Goal: Task Accomplishment & Management: Use online tool/utility

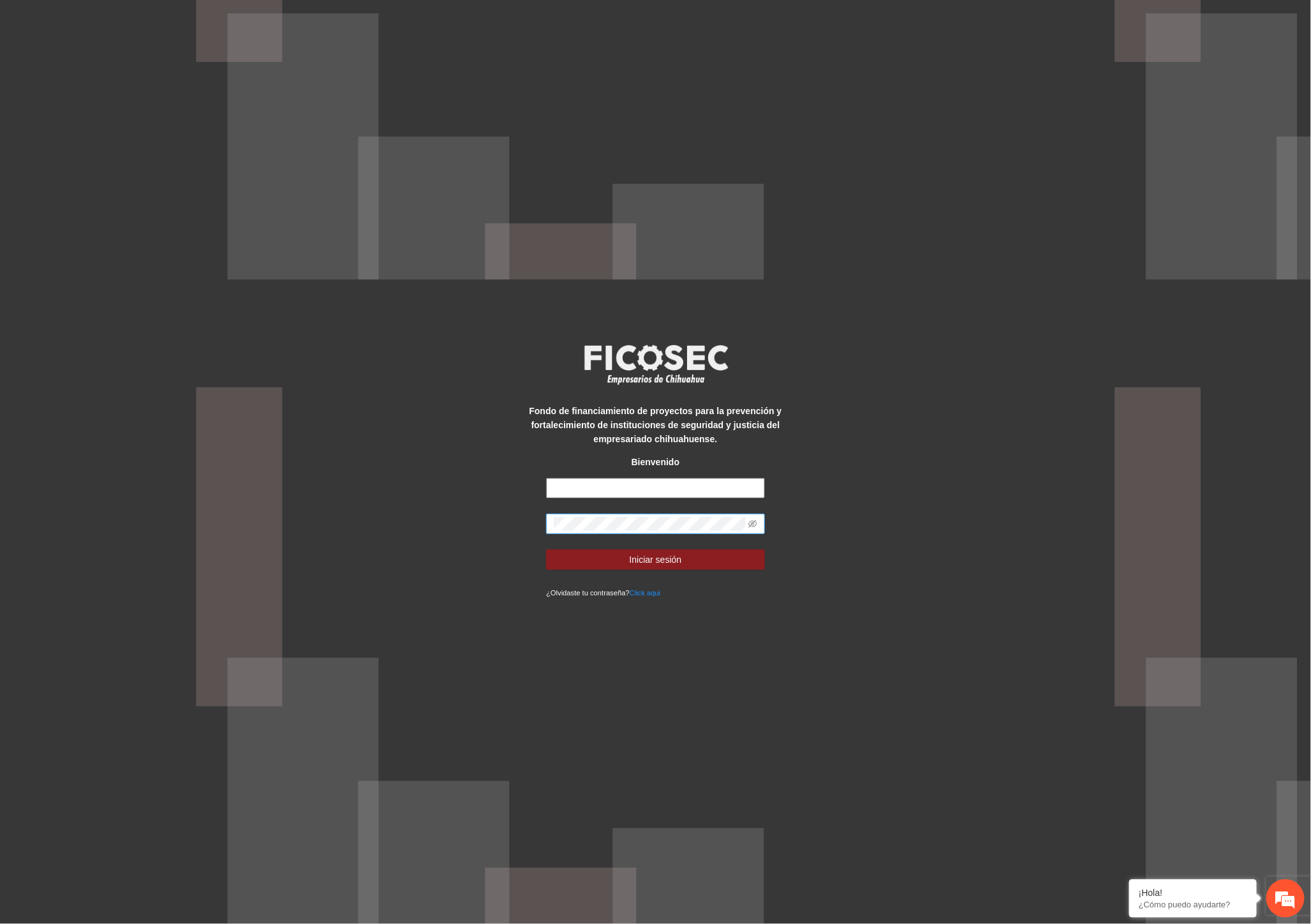
type input "**********"
click at [443, 531] on div "**********" at bounding box center [656, 462] width 1311 height 924
click at [577, 556] on button "Iniciar sesión" at bounding box center [656, 560] width 218 height 20
click at [753, 524] on icon "eye-invisible" at bounding box center [752, 523] width 9 height 9
click at [546, 549] on button "Iniciar sesión" at bounding box center [656, 560] width 218 height 20
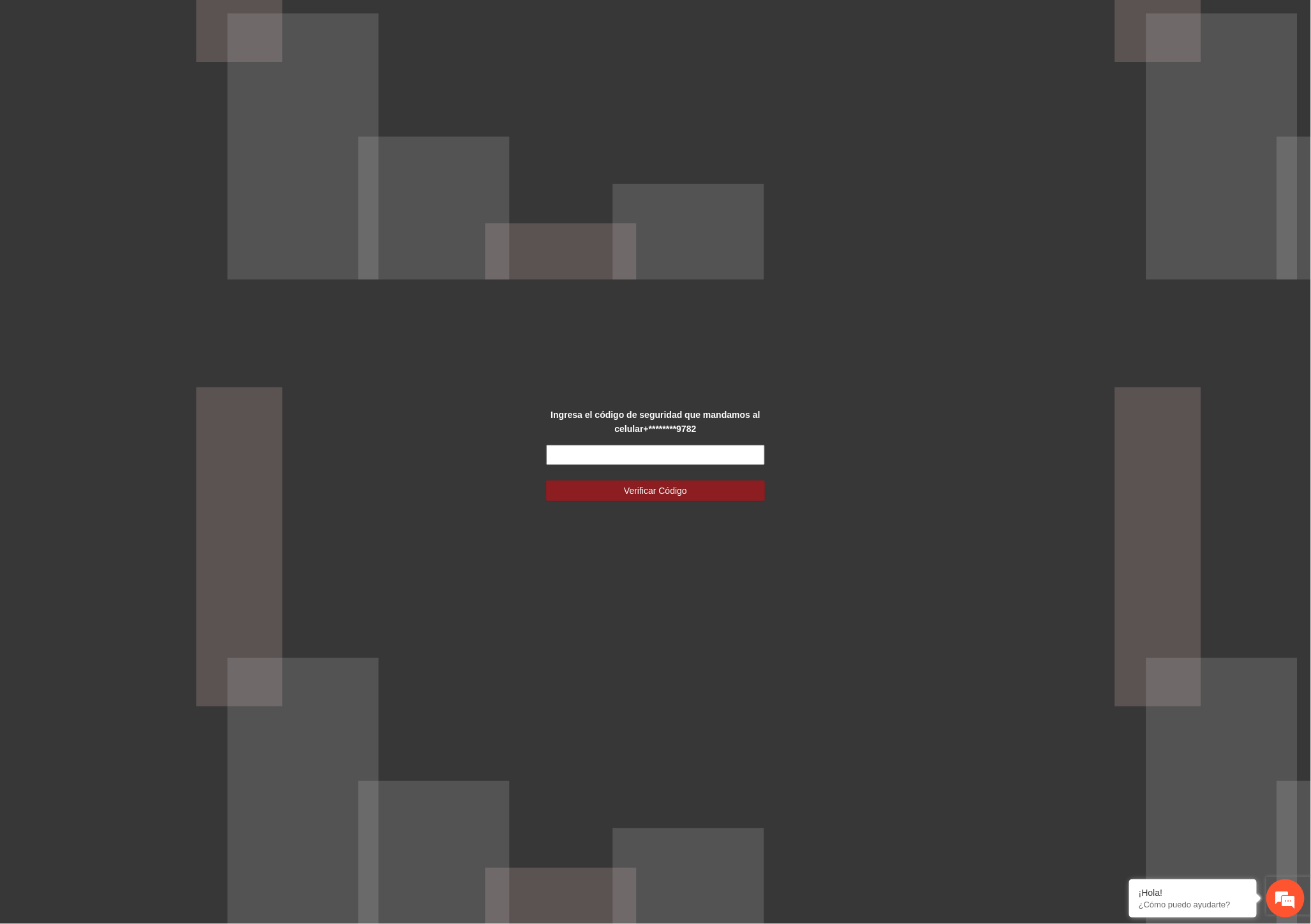
click at [571, 454] on input "text" at bounding box center [656, 455] width 218 height 20
type input "******"
click at [672, 496] on span "Verificar Código" at bounding box center [655, 491] width 63 height 14
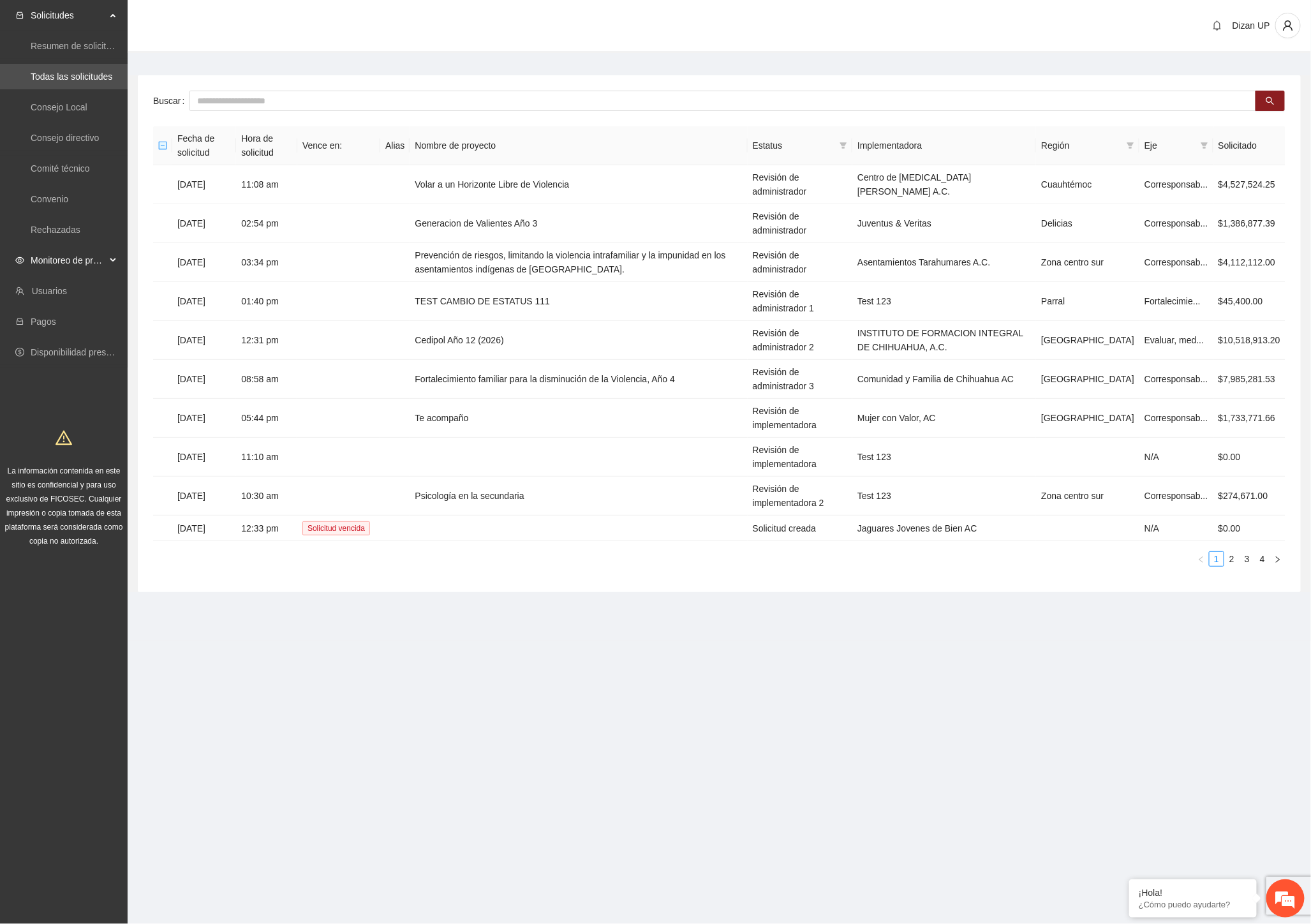
drag, startPoint x: 59, startPoint y: 258, endPoint x: 53, endPoint y: 253, distance: 7.8
click at [59, 258] on span "Monitoreo de proyectos" at bounding box center [68, 260] width 75 height 26
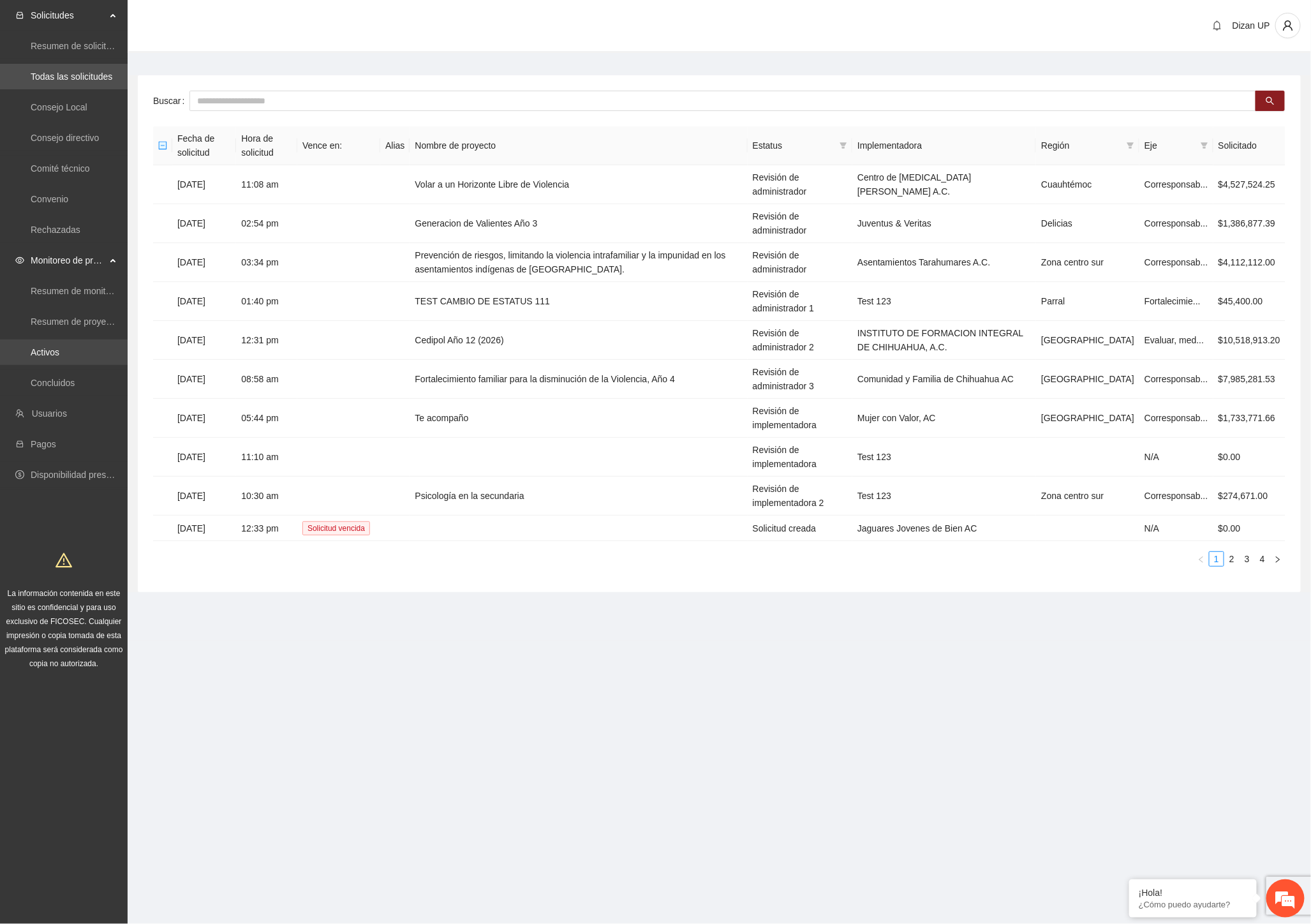
click at [41, 354] on link "Activos" at bounding box center [44, 352] width 29 height 10
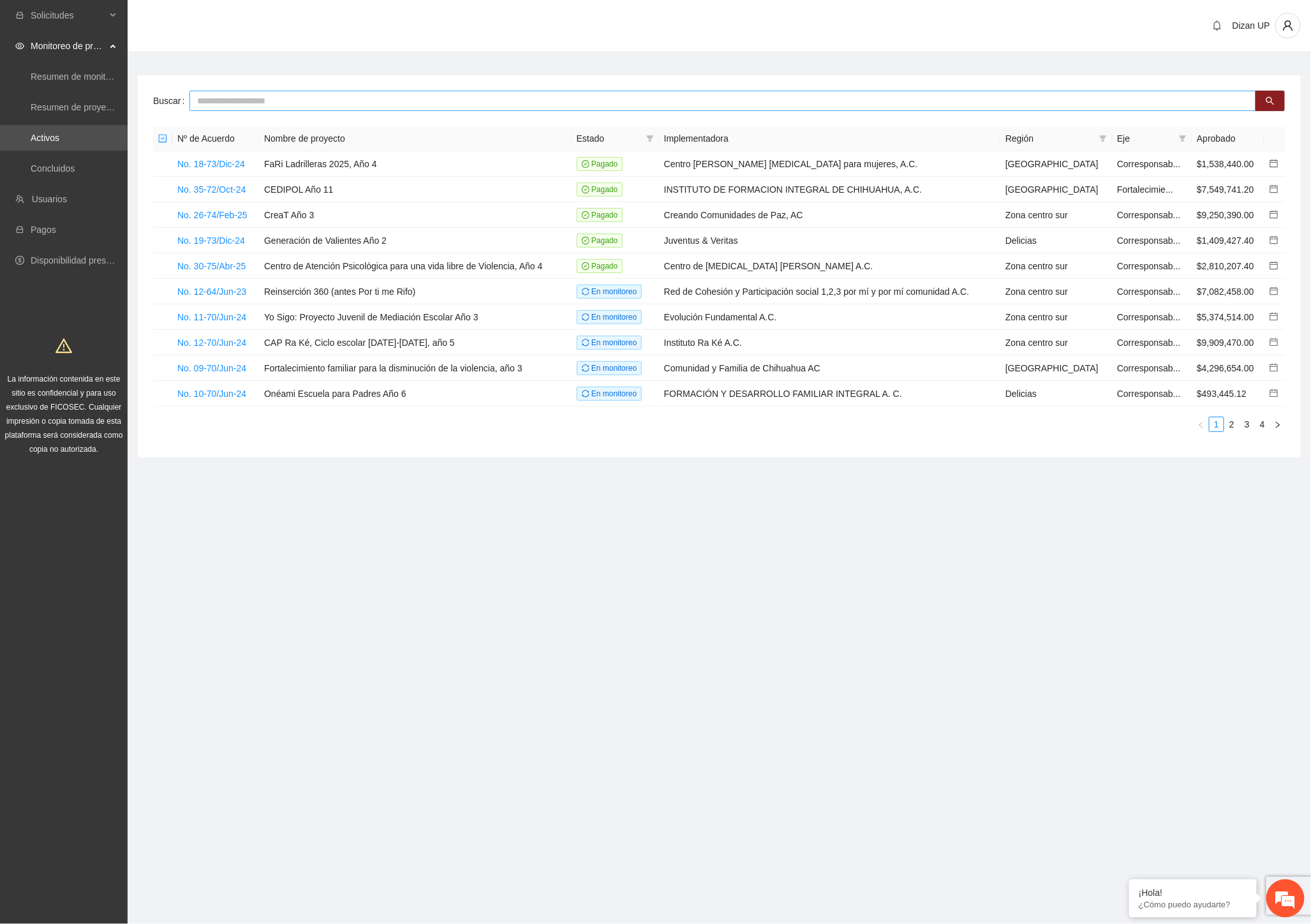
click at [229, 93] on input "text" at bounding box center [723, 101] width 1067 height 20
type input "*****"
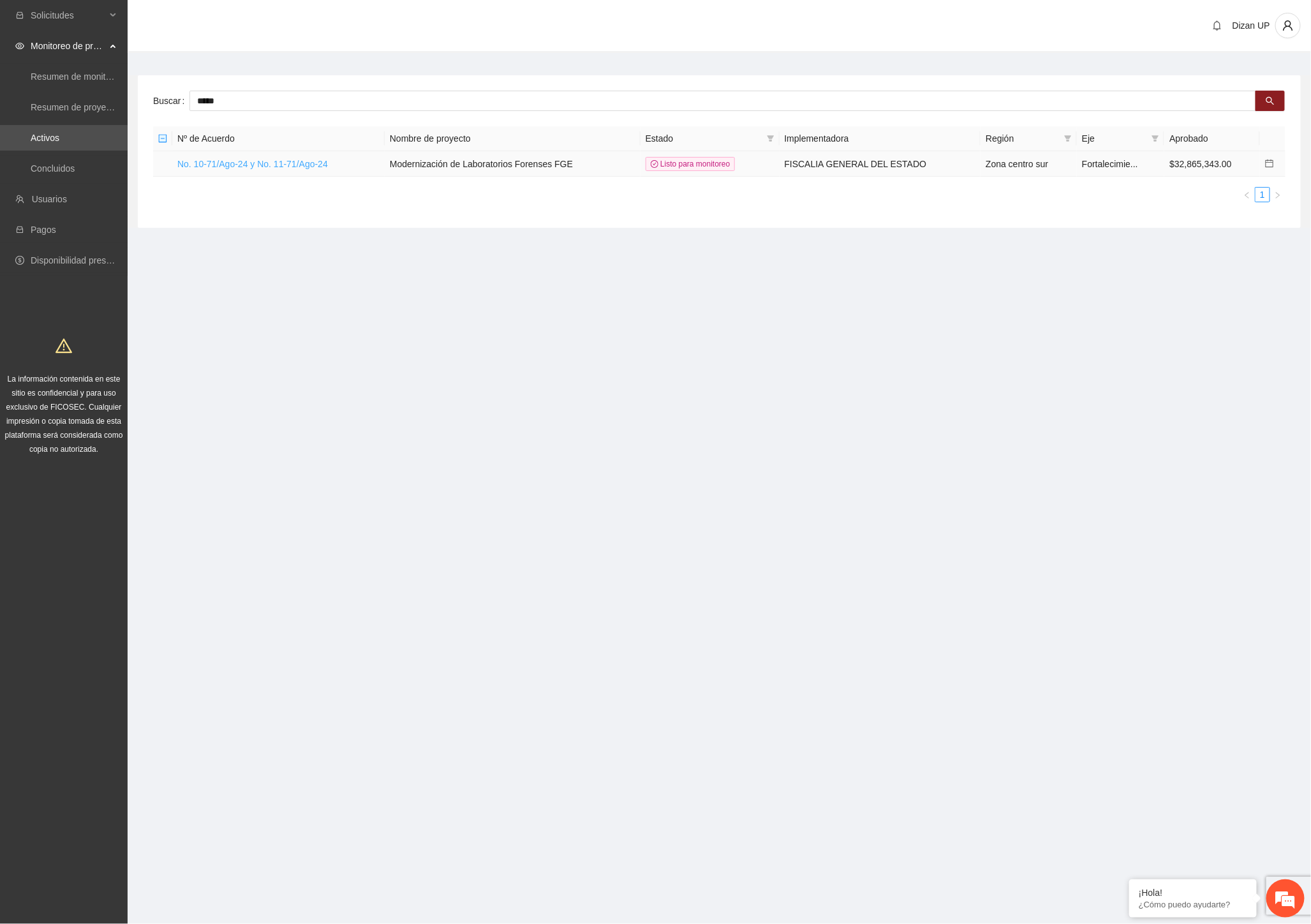
click at [234, 162] on link "No. 10-71/Ago-24 y No. 11-71/Ago-24" at bounding box center [252, 164] width 151 height 10
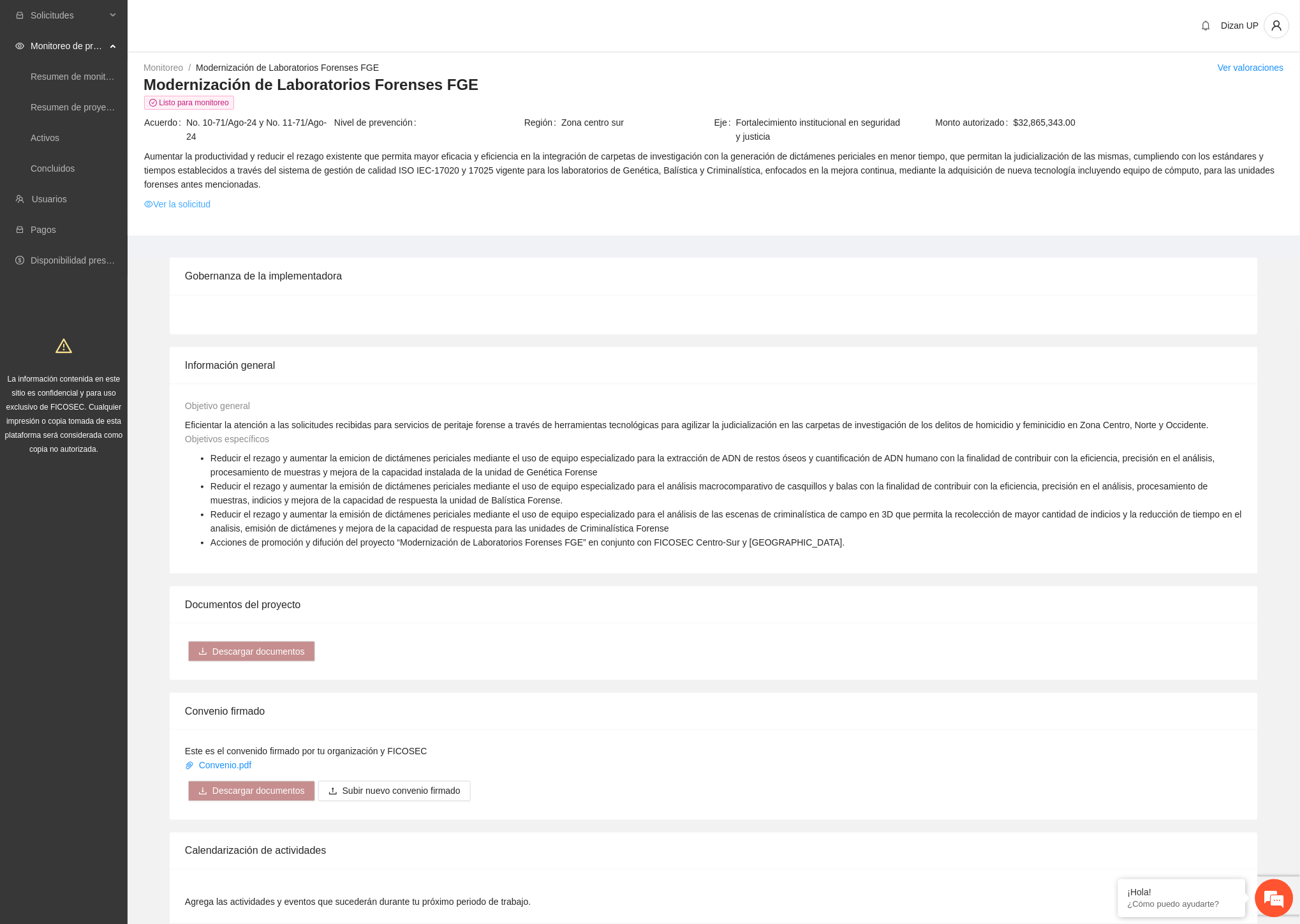
click at [176, 208] on link "Ver la solicitud" at bounding box center [177, 204] width 66 height 14
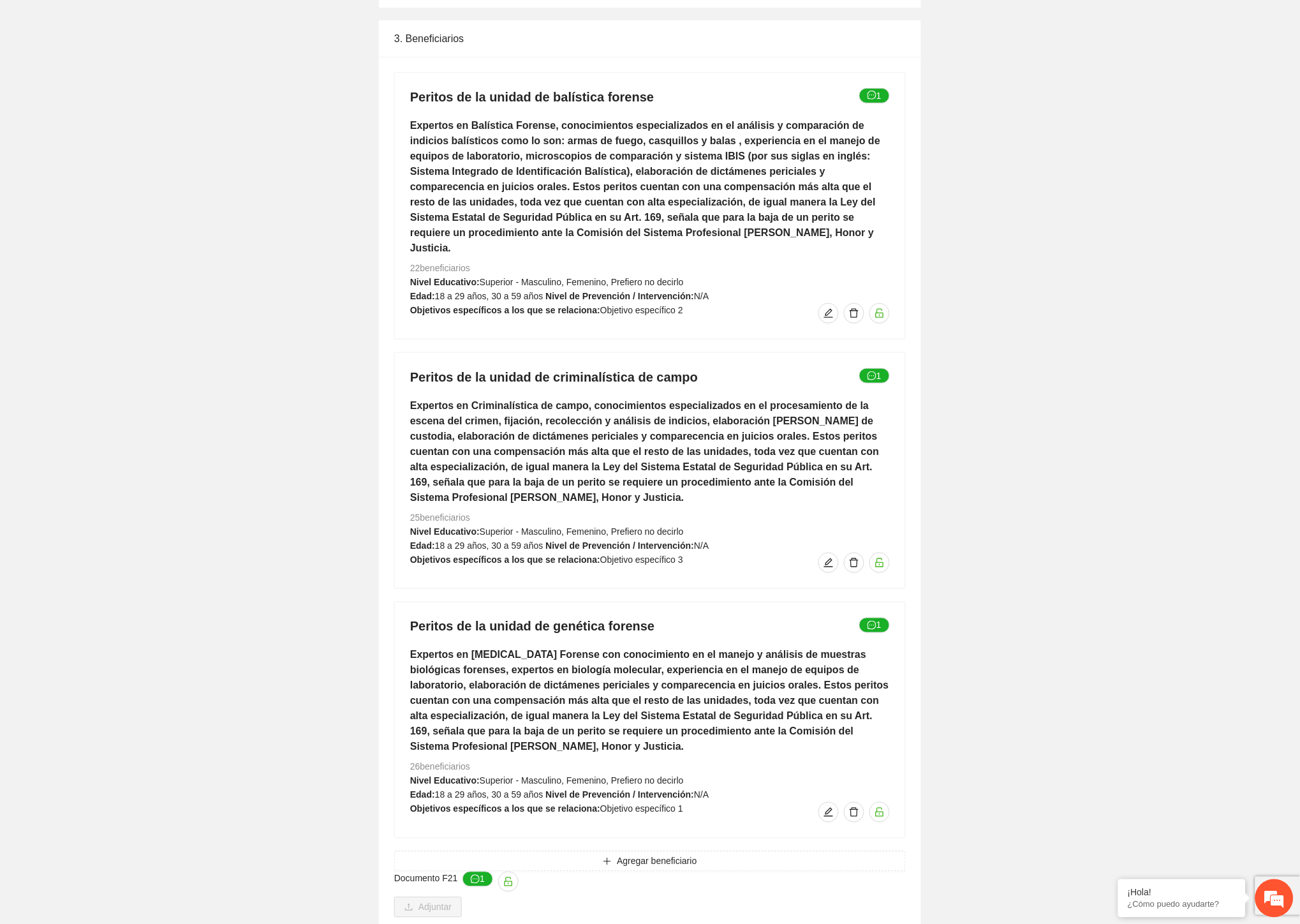
scroll to position [1559, 0]
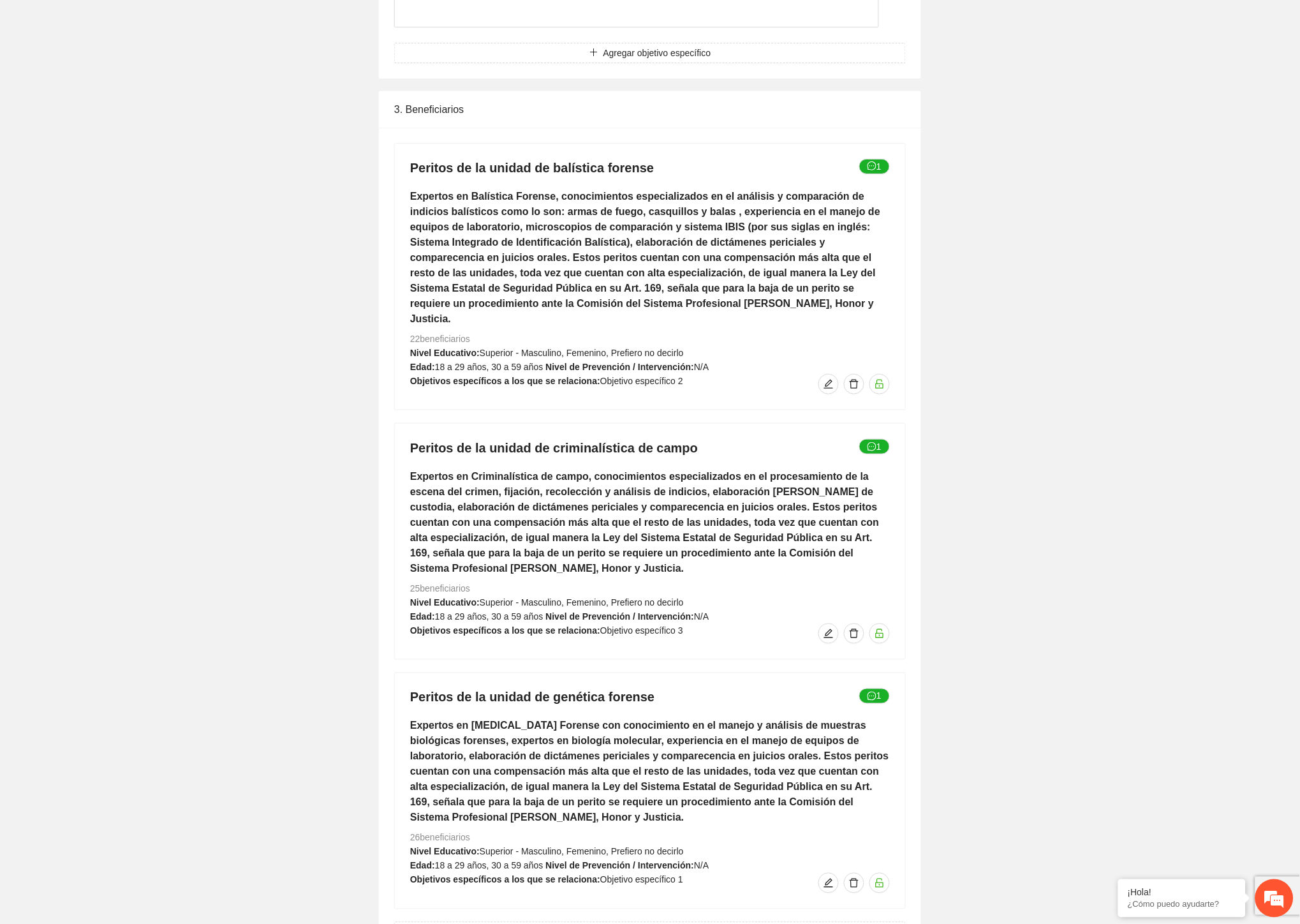
drag, startPoint x: 403, startPoint y: 320, endPoint x: 511, endPoint y: 323, distance: 108.0
click at [511, 323] on div "Peritos de la unidad de balística forense 1 Expertos en Balística Forense, cono…" at bounding box center [650, 276] width 510 height 266
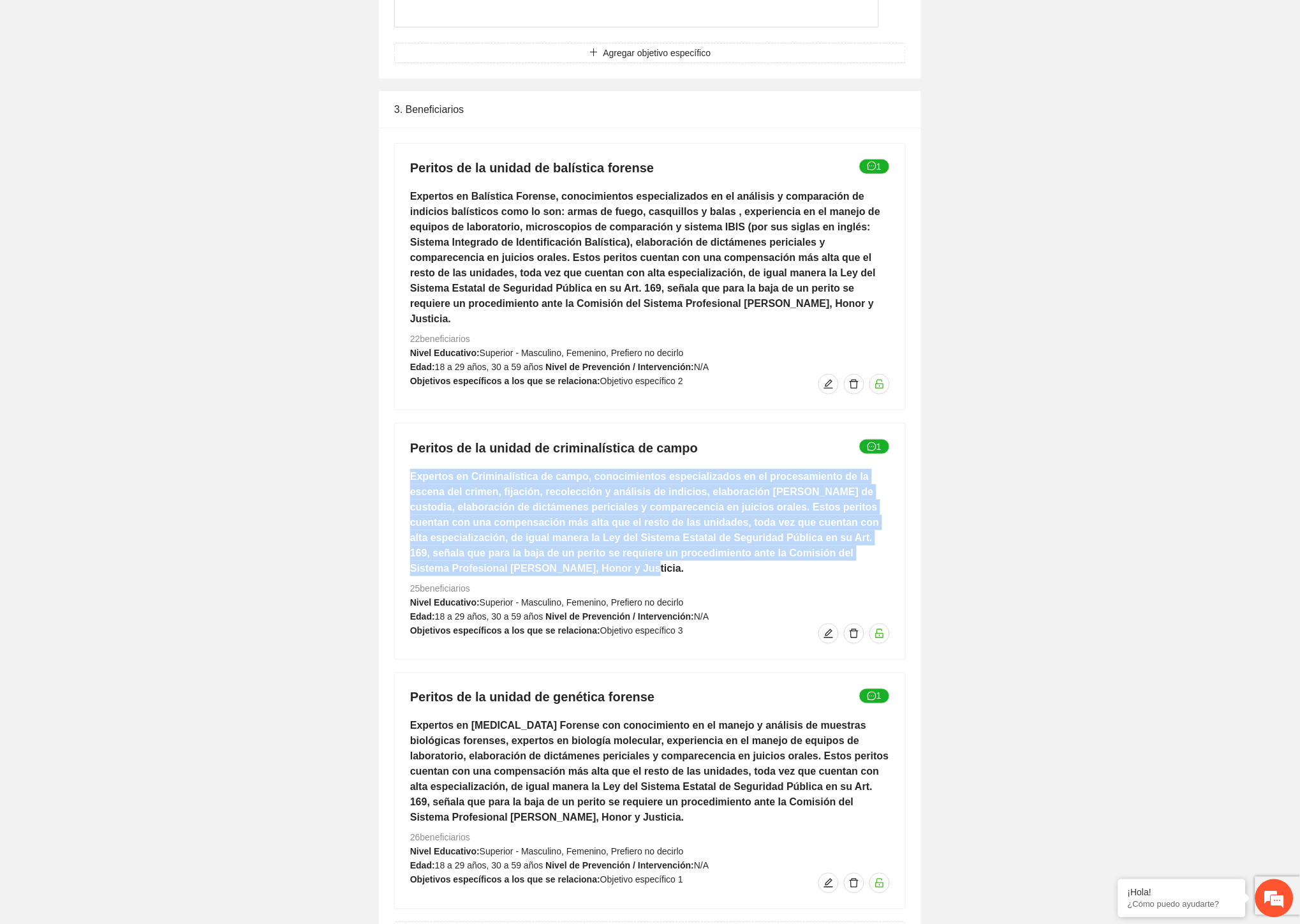
drag, startPoint x: 449, startPoint y: 553, endPoint x: 400, endPoint y: 454, distance: 110.5
click at [400, 454] on div "Peritos de la unidad de criminalística de campo 1 Expertos en Criminalística de…" at bounding box center [650, 542] width 510 height 236
click at [645, 512] on h5 "Expertos en Criminalística de campo, conocimientos especializados en el procesa…" at bounding box center [650, 522] width 480 height 107
drag, startPoint x: 443, startPoint y: 550, endPoint x: 400, endPoint y: 464, distance: 96.2
click at [396, 464] on div "Peritos de la unidad de criminalística de campo 1 Expertos en Criminalística de…" at bounding box center [650, 542] width 510 height 236
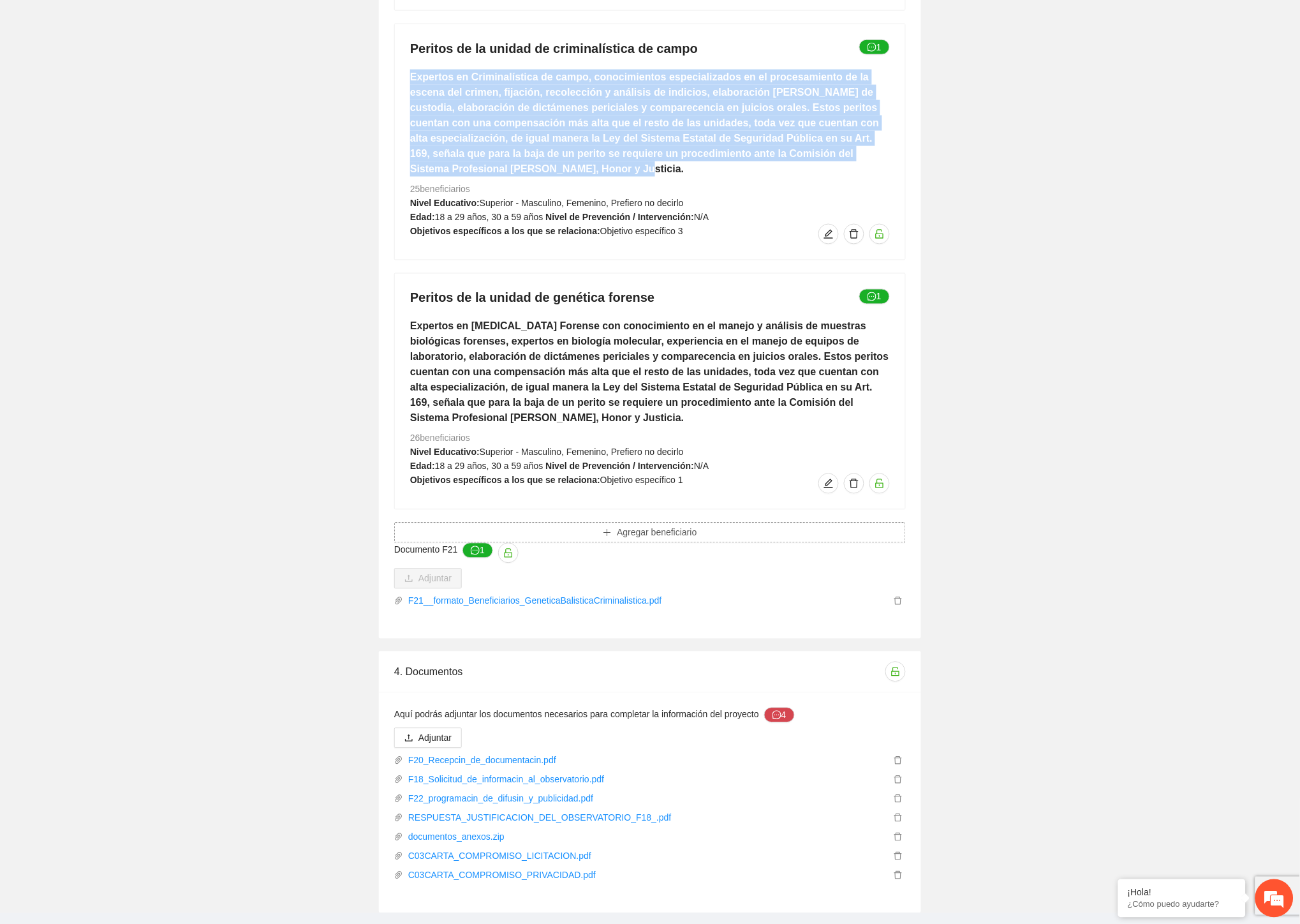
scroll to position [1981, 0]
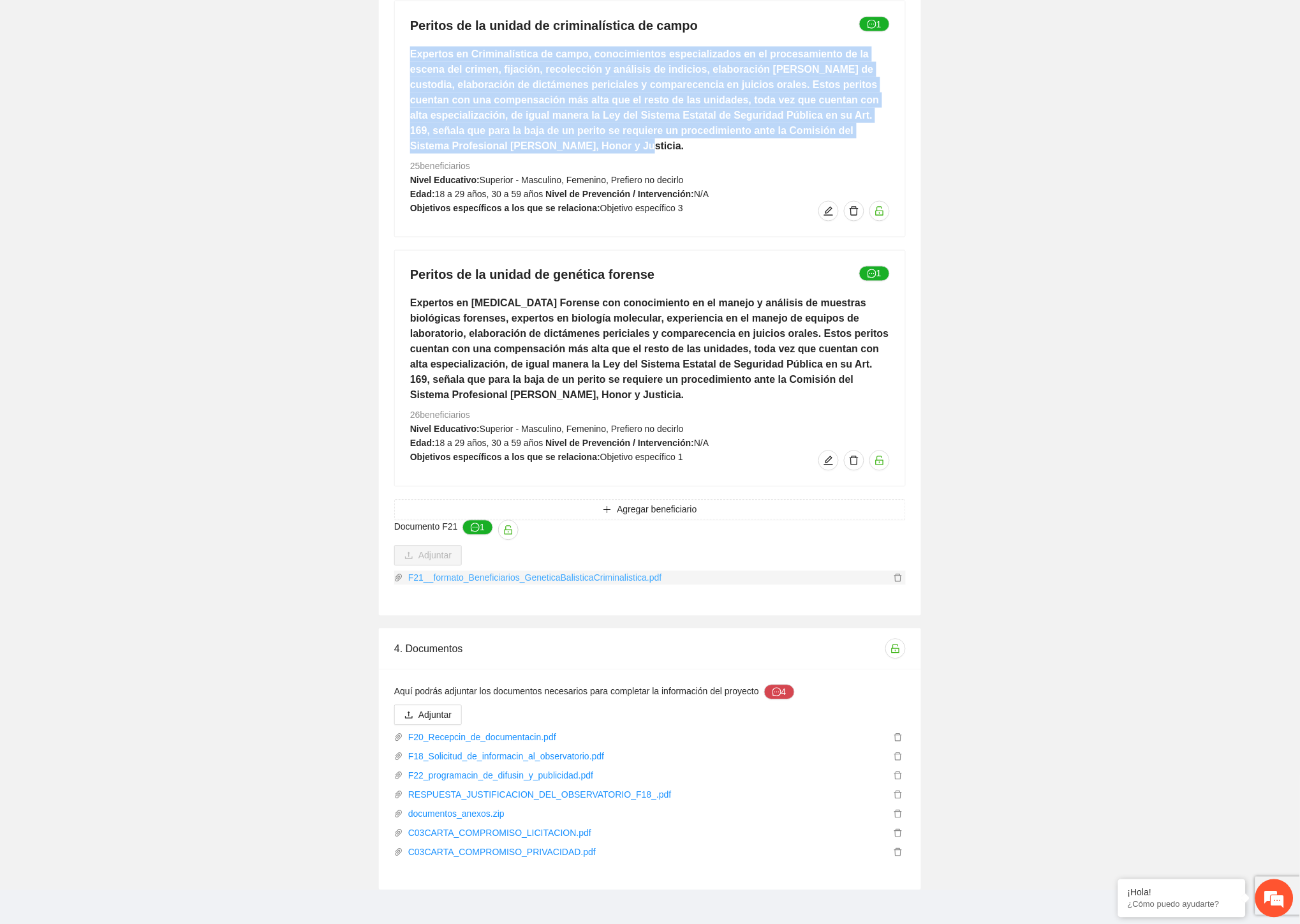
click at [439, 571] on link "F21__formato_Beneficiarios_GeneticaBalisticaCriminalistica.pdf" at bounding box center [647, 578] width 488 height 14
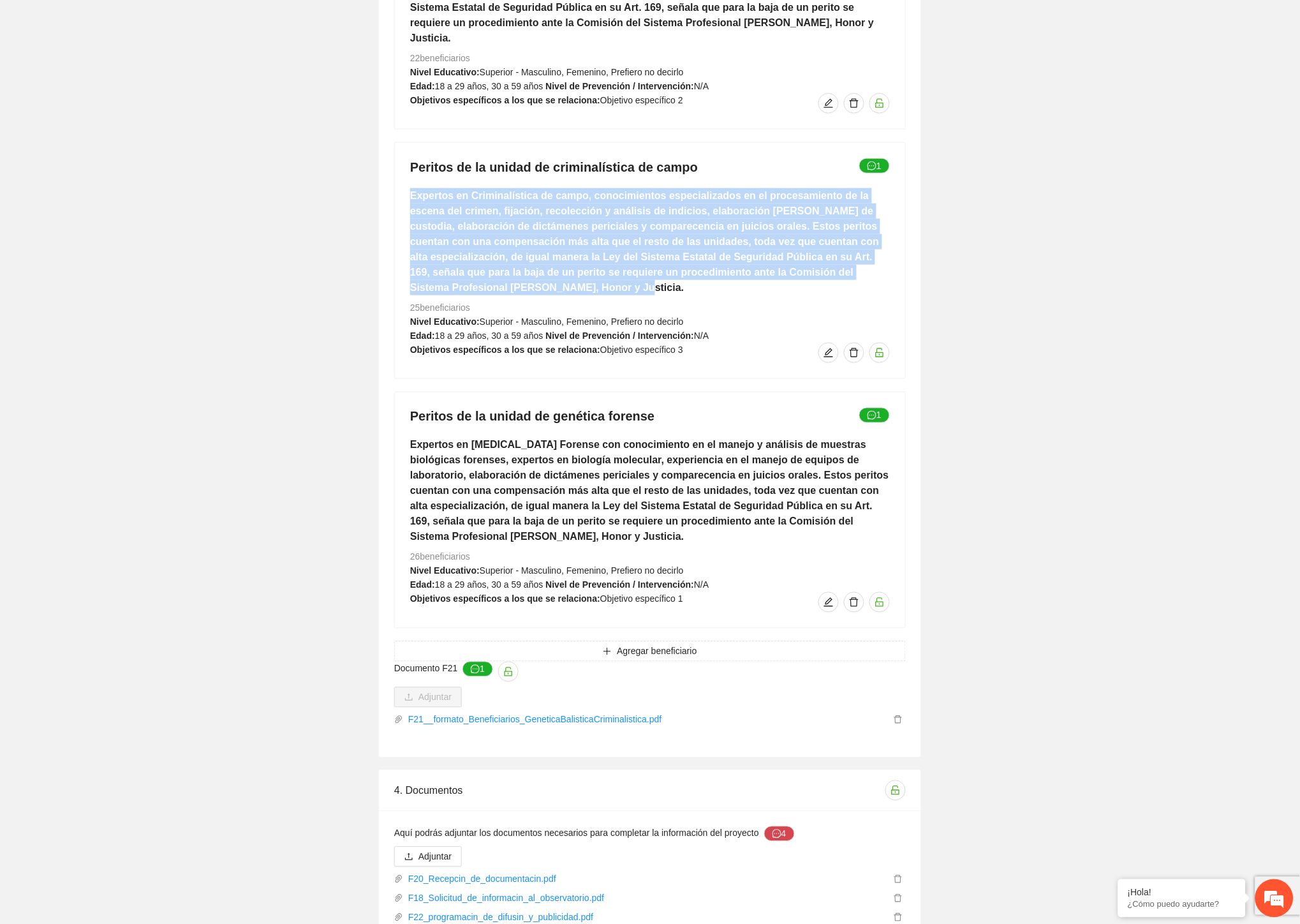
scroll to position [1769, 0]
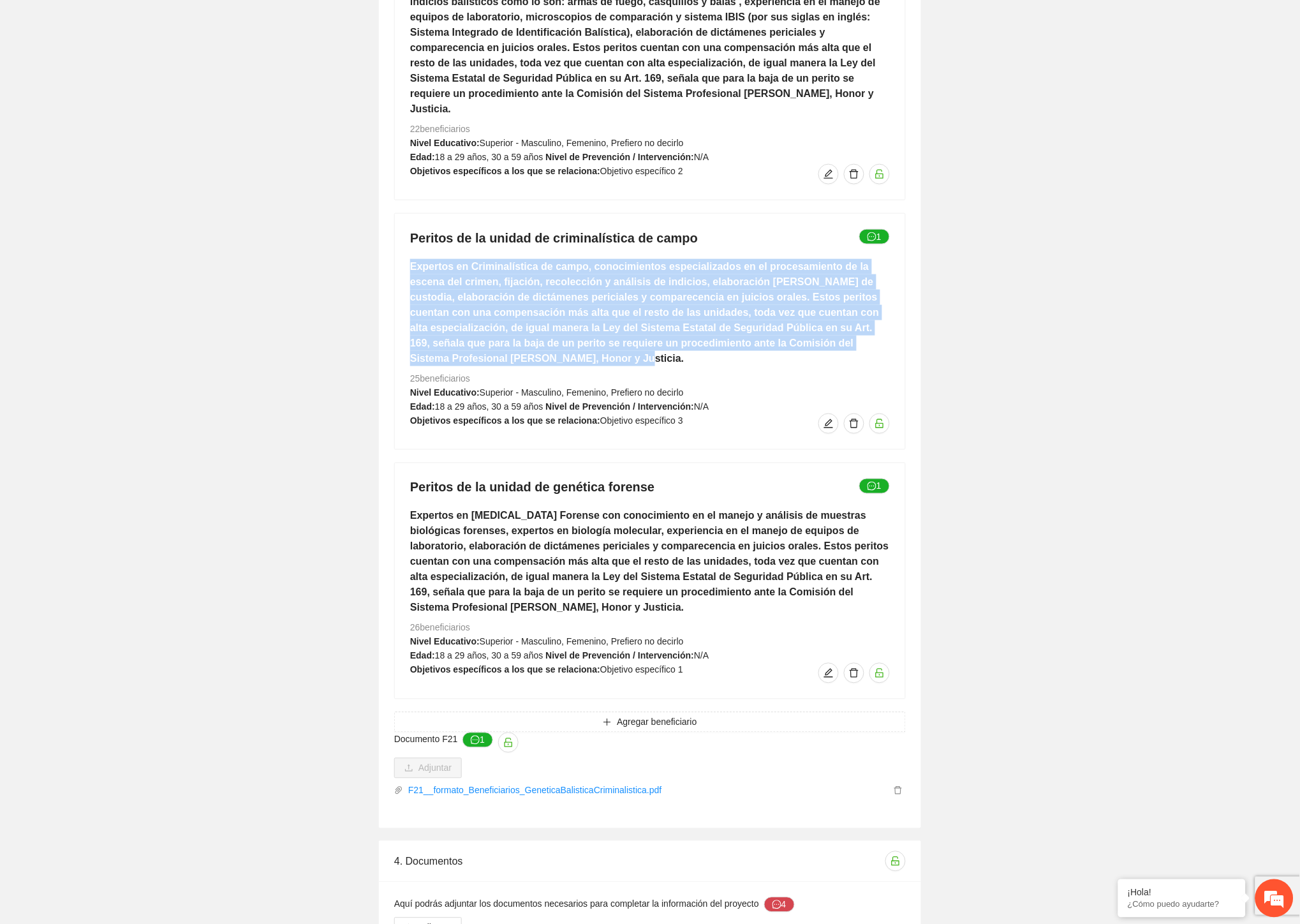
drag, startPoint x: 481, startPoint y: 362, endPoint x: 374, endPoint y: 354, distance: 107.3
click at [374, 354] on div "3. Beneficiarios Peritos de la unidad de balística forense 1 Expertos en Balíst…" at bounding box center [650, 355] width 606 height 947
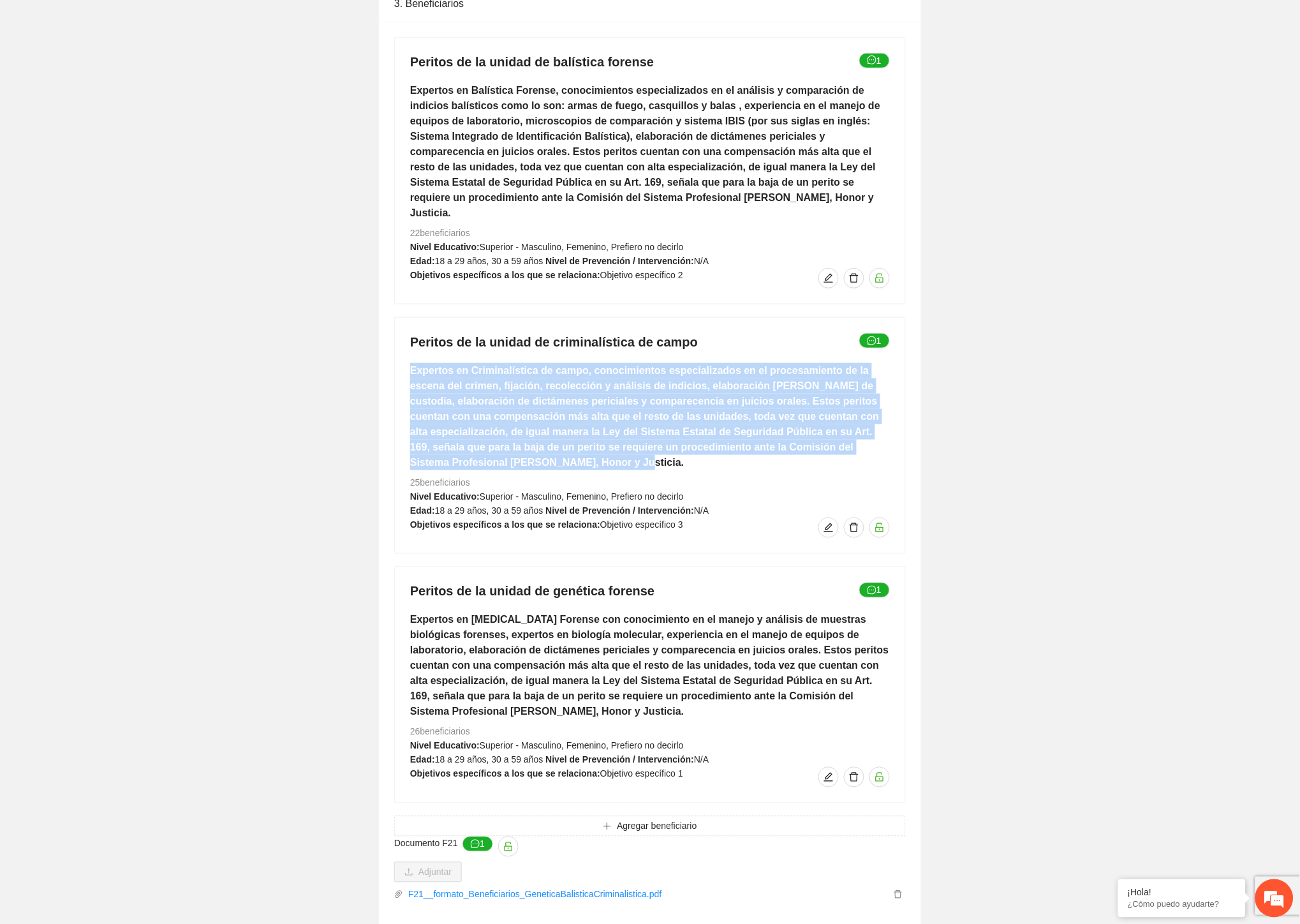
scroll to position [1556, 0]
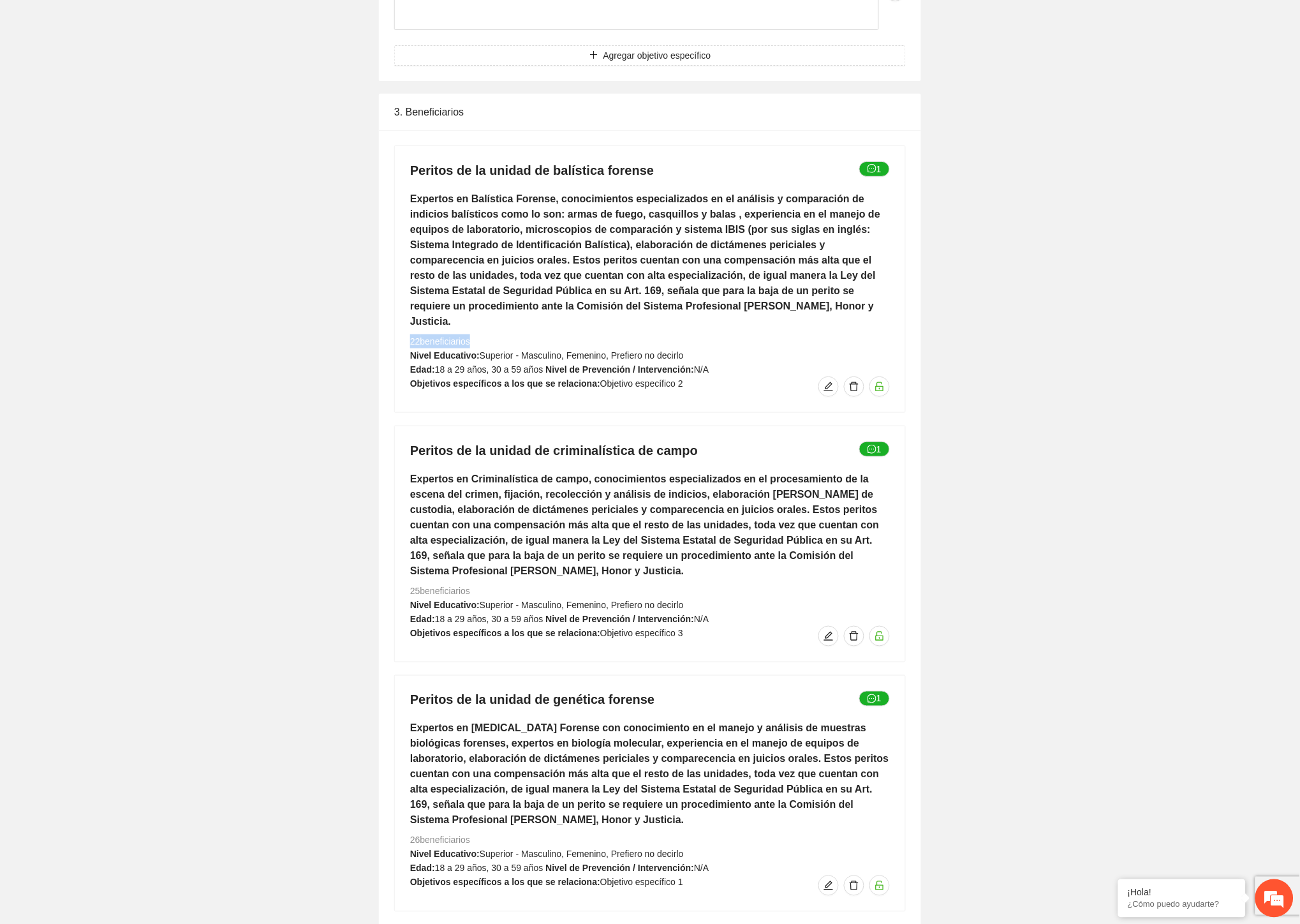
drag, startPoint x: 408, startPoint y: 316, endPoint x: 390, endPoint y: 315, distance: 18.0
click at [390, 315] on div "Peritos de la unidad de balística forense 1 Expertos en Balística Forense, cono…" at bounding box center [650, 585] width 542 height 911
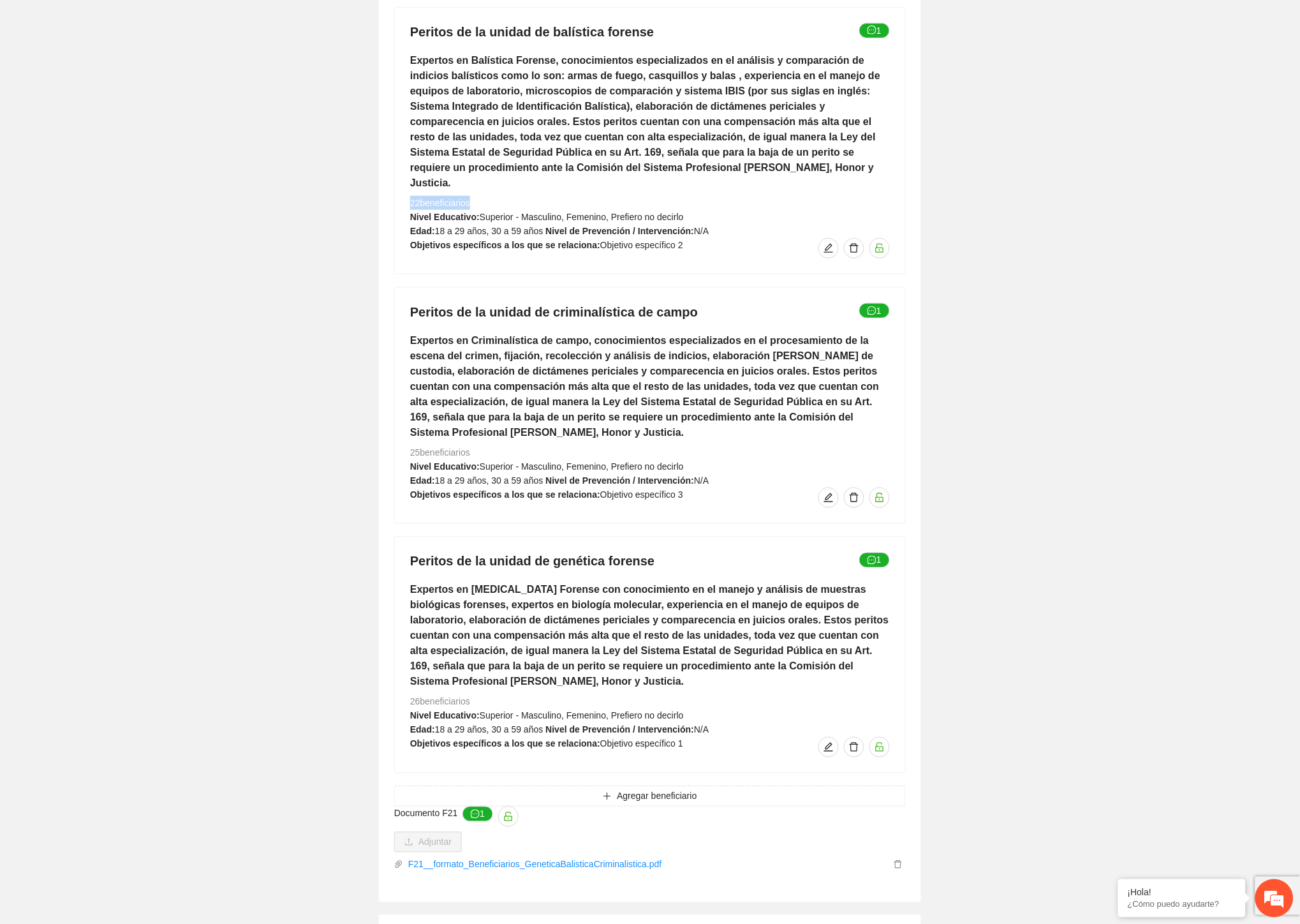
scroll to position [1769, 0]
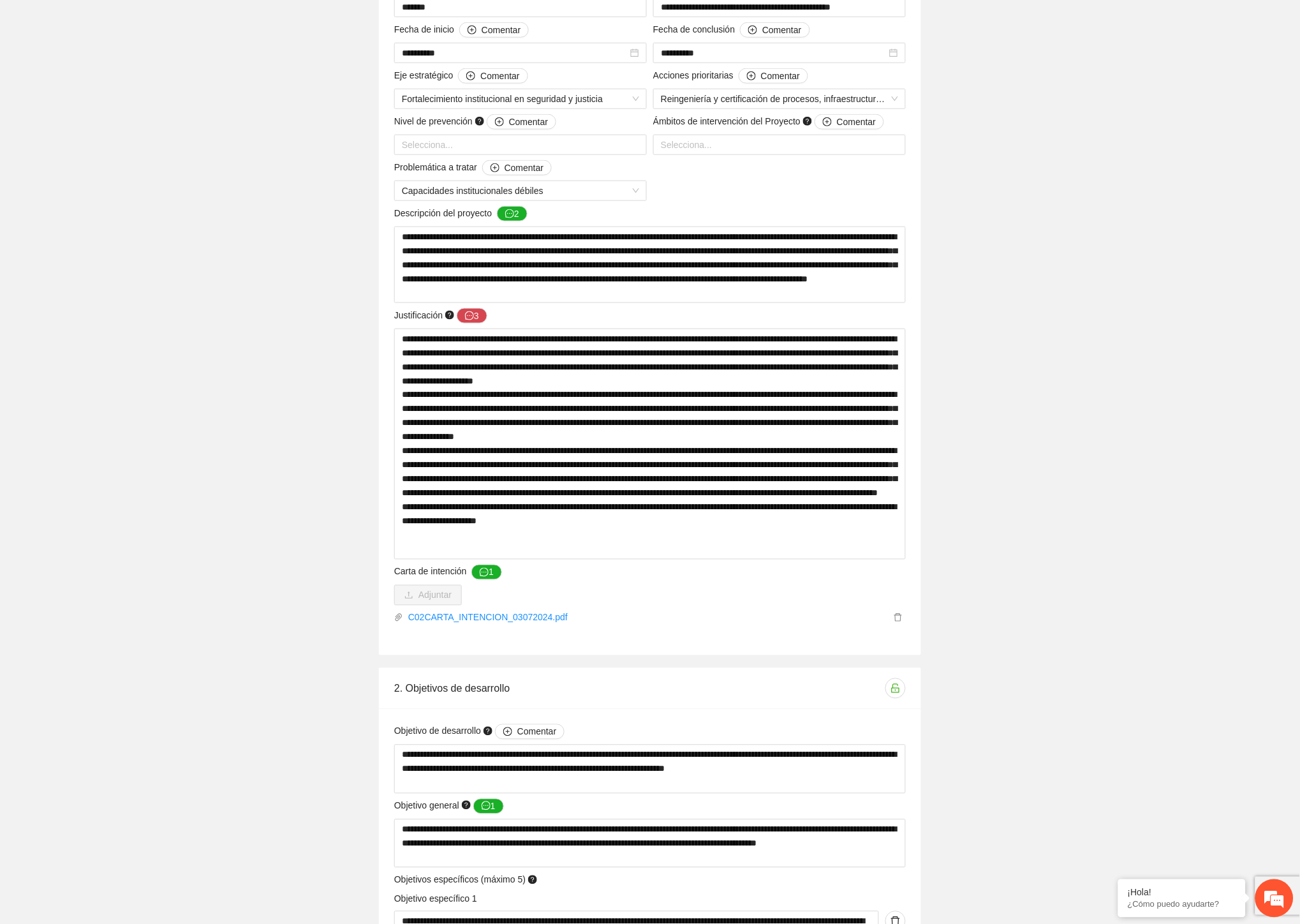
scroll to position [0, 0]
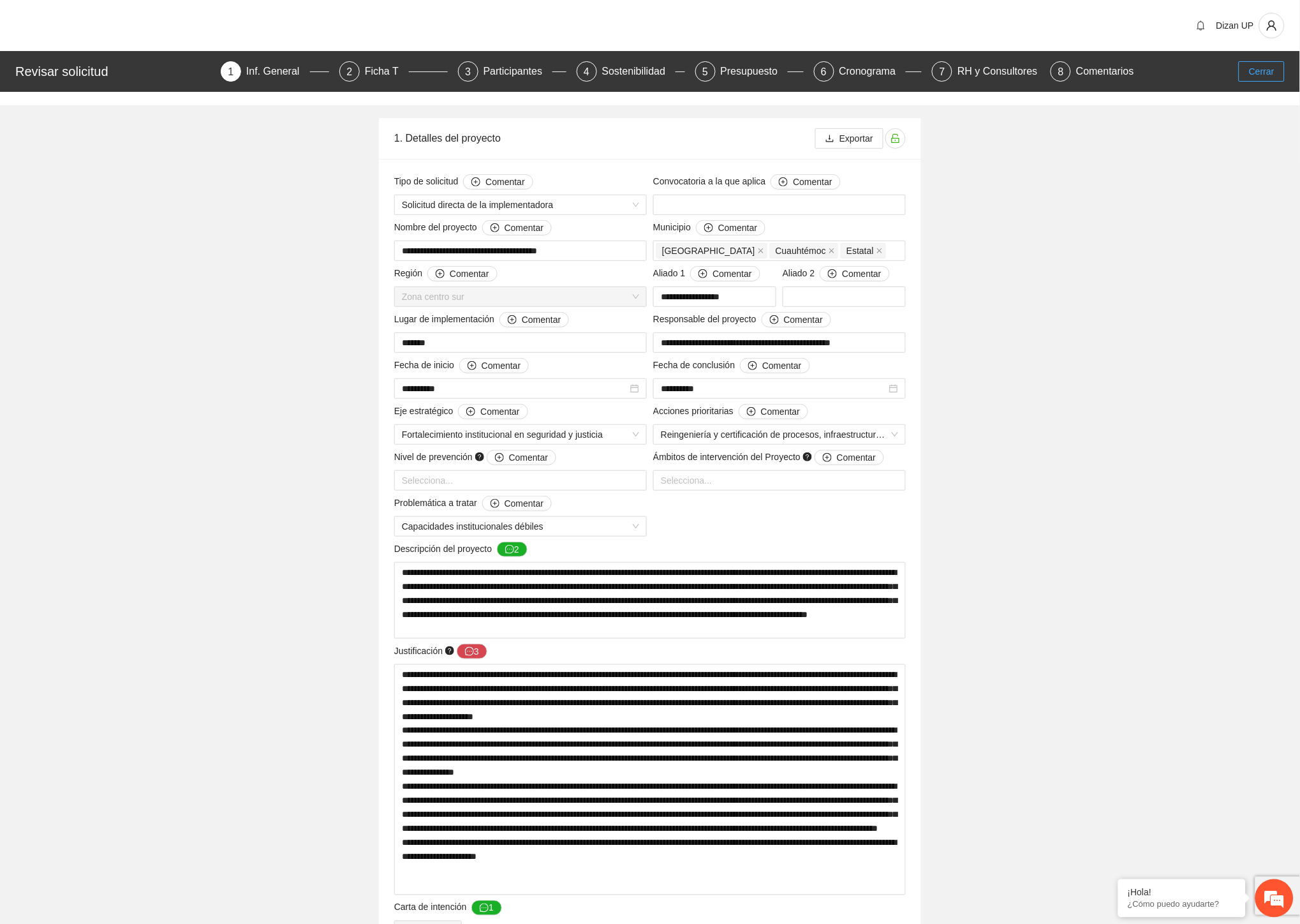
click at [1247, 70] on button "Cerrar" at bounding box center [1261, 71] width 46 height 20
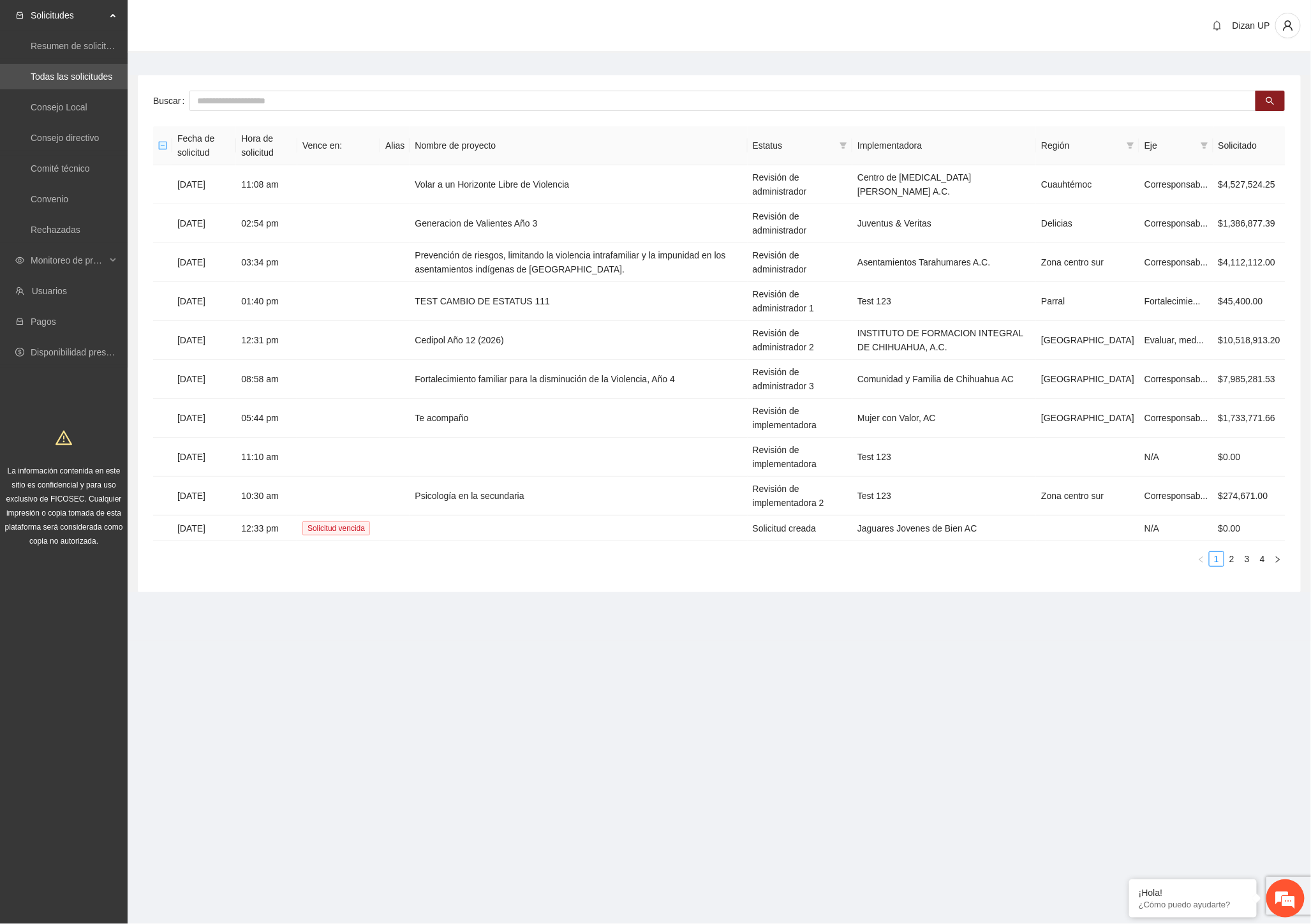
click at [187, 604] on section "Dizan UP Buscar Fecha de solicitud Hora de solicitud Vence en: Alias Nombre de …" at bounding box center [719, 320] width 1183 height 641
click at [75, 260] on span "Monitoreo de proyectos" at bounding box center [68, 260] width 75 height 26
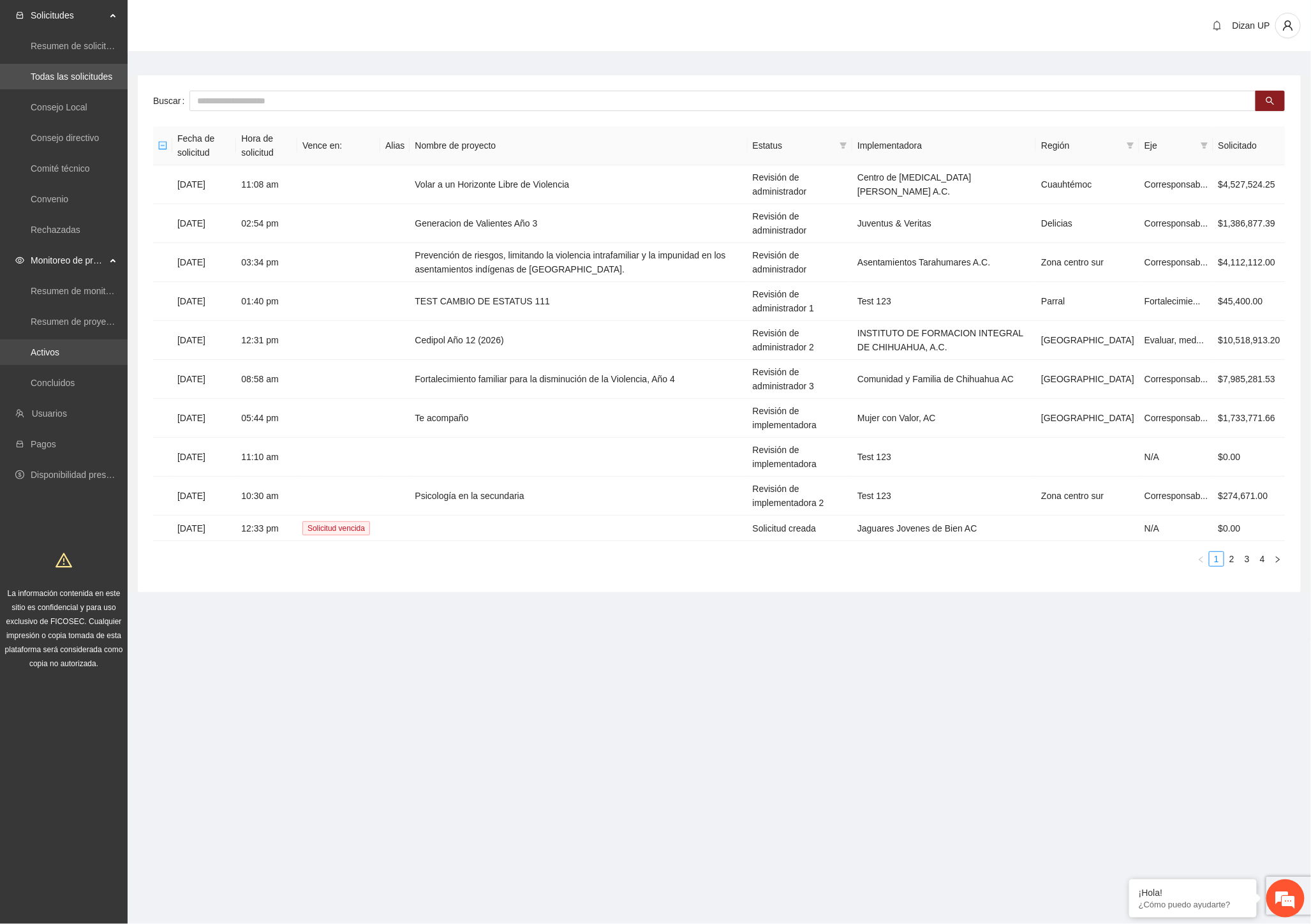
click at [54, 347] on link "Activos" at bounding box center [44, 352] width 29 height 10
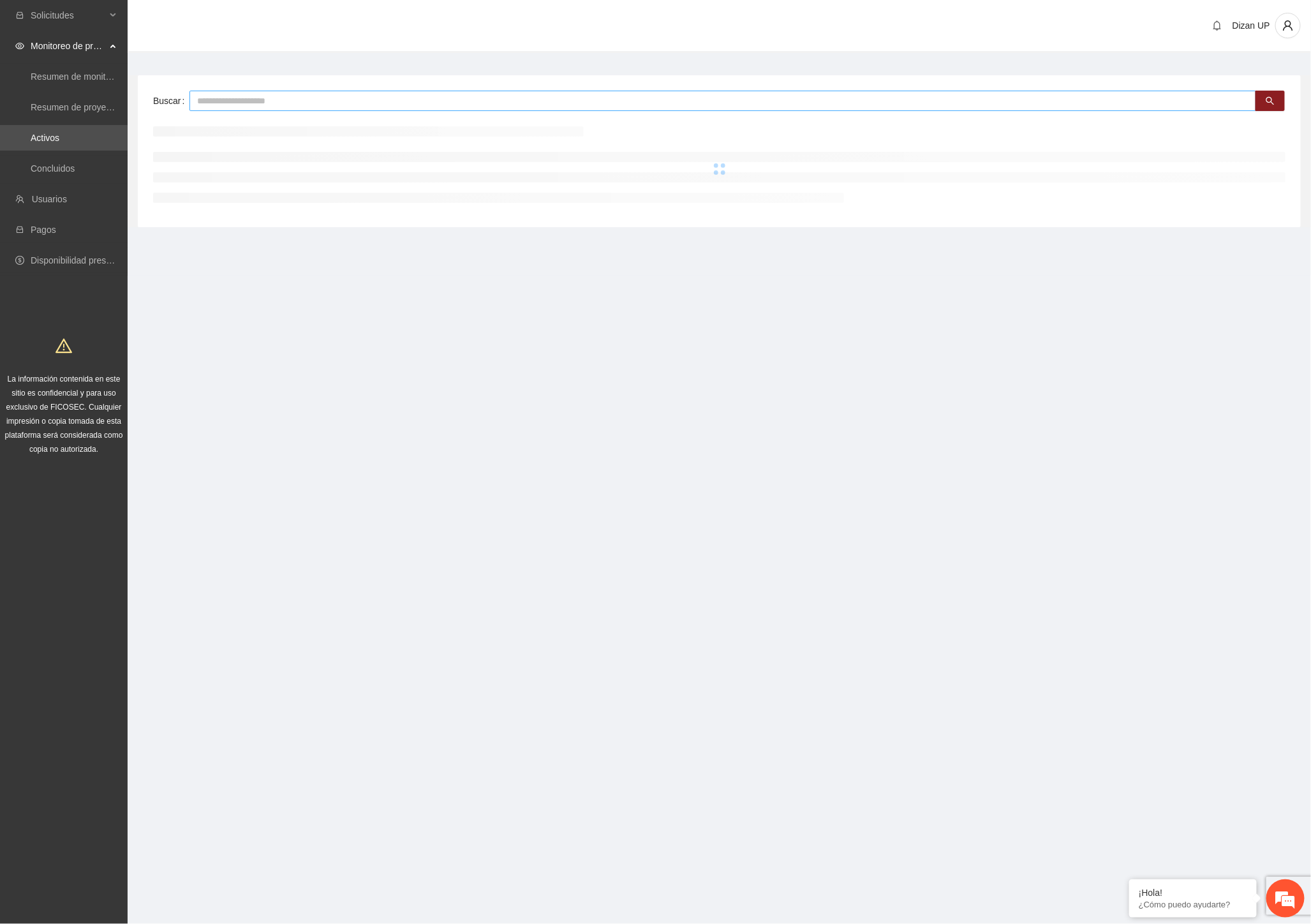
click at [246, 103] on input "text" at bounding box center [723, 101] width 1067 height 20
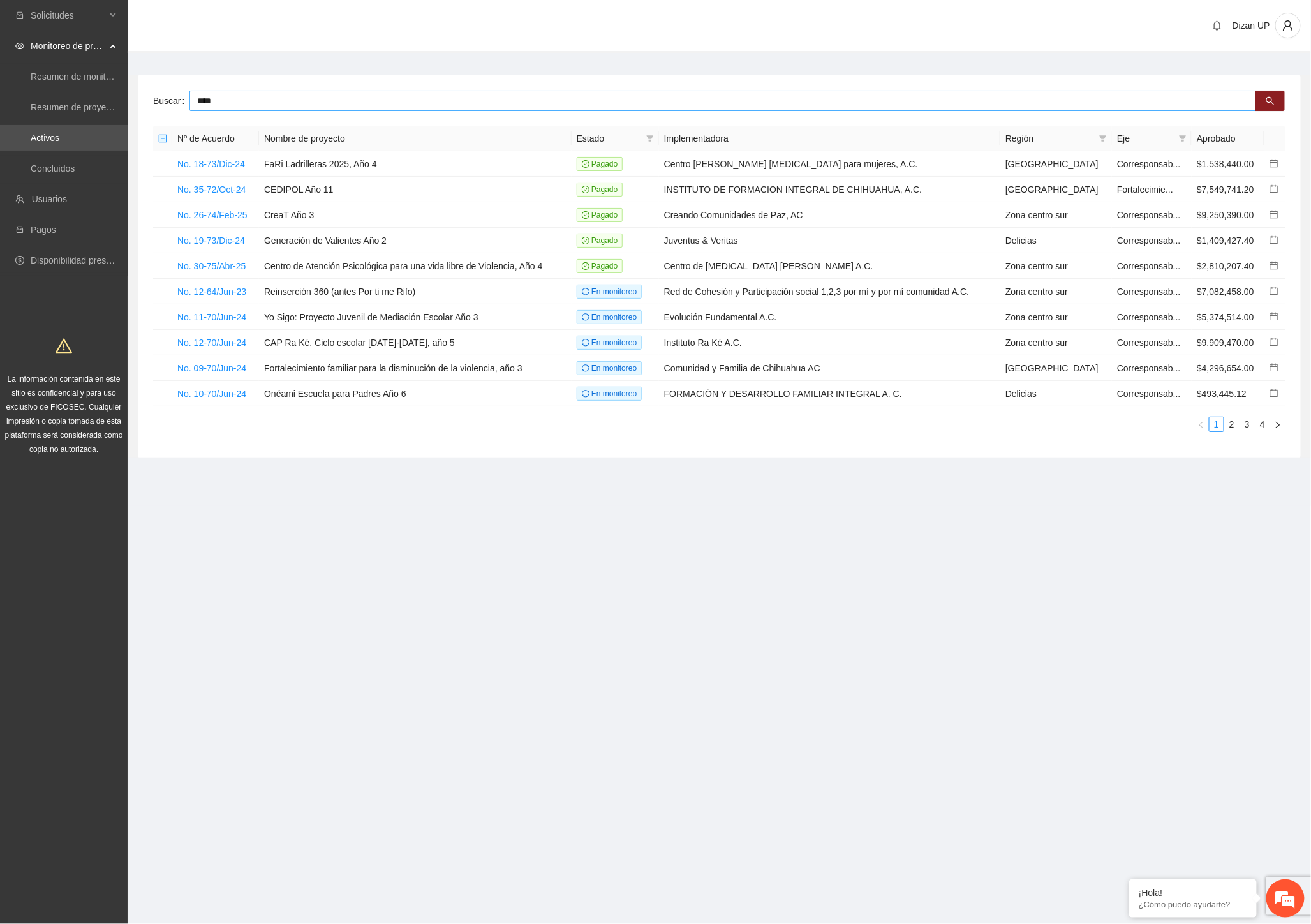
type input "****"
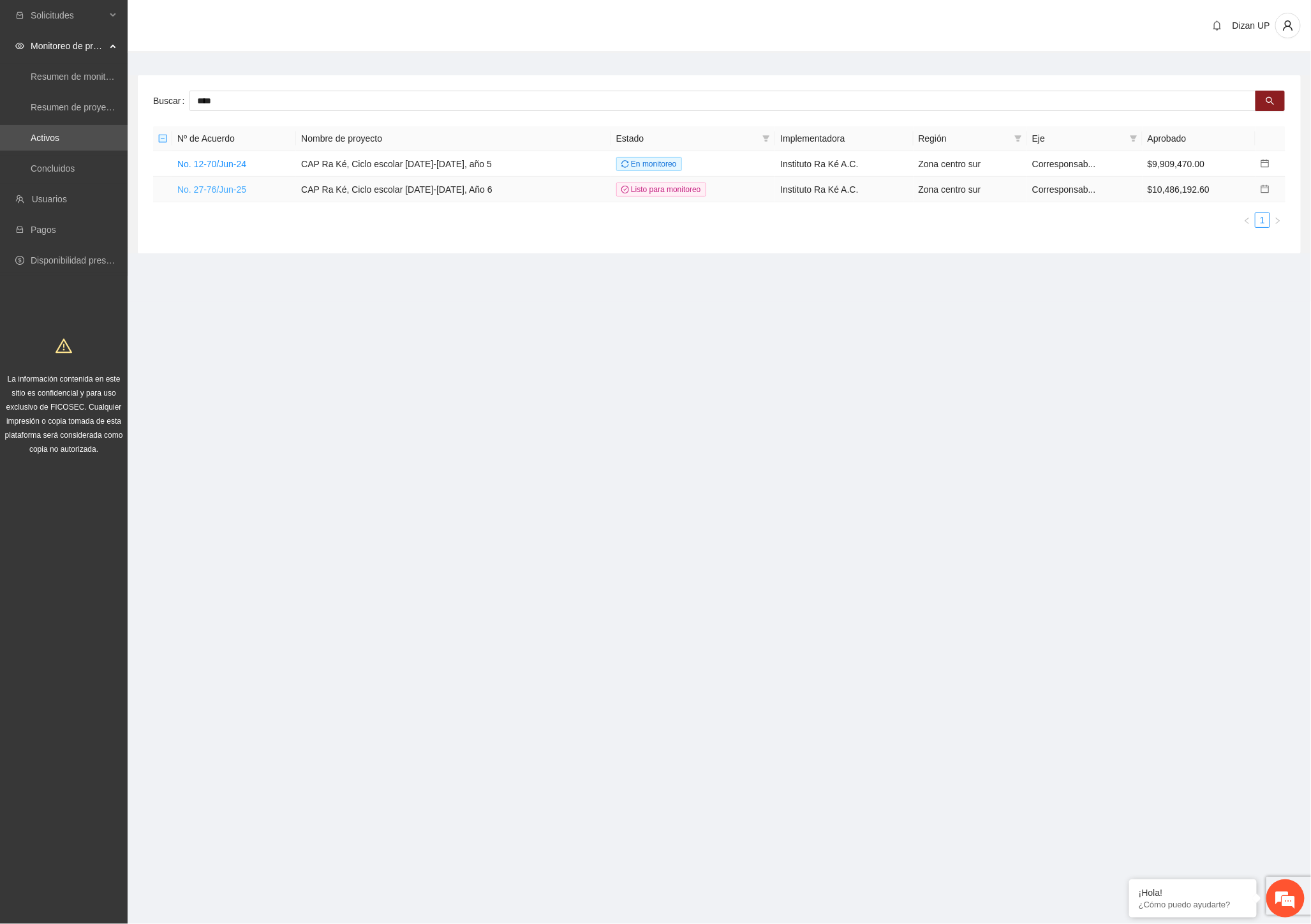
click at [197, 187] on link "No. 27-76/Jun-25" at bounding box center [211, 189] width 69 height 10
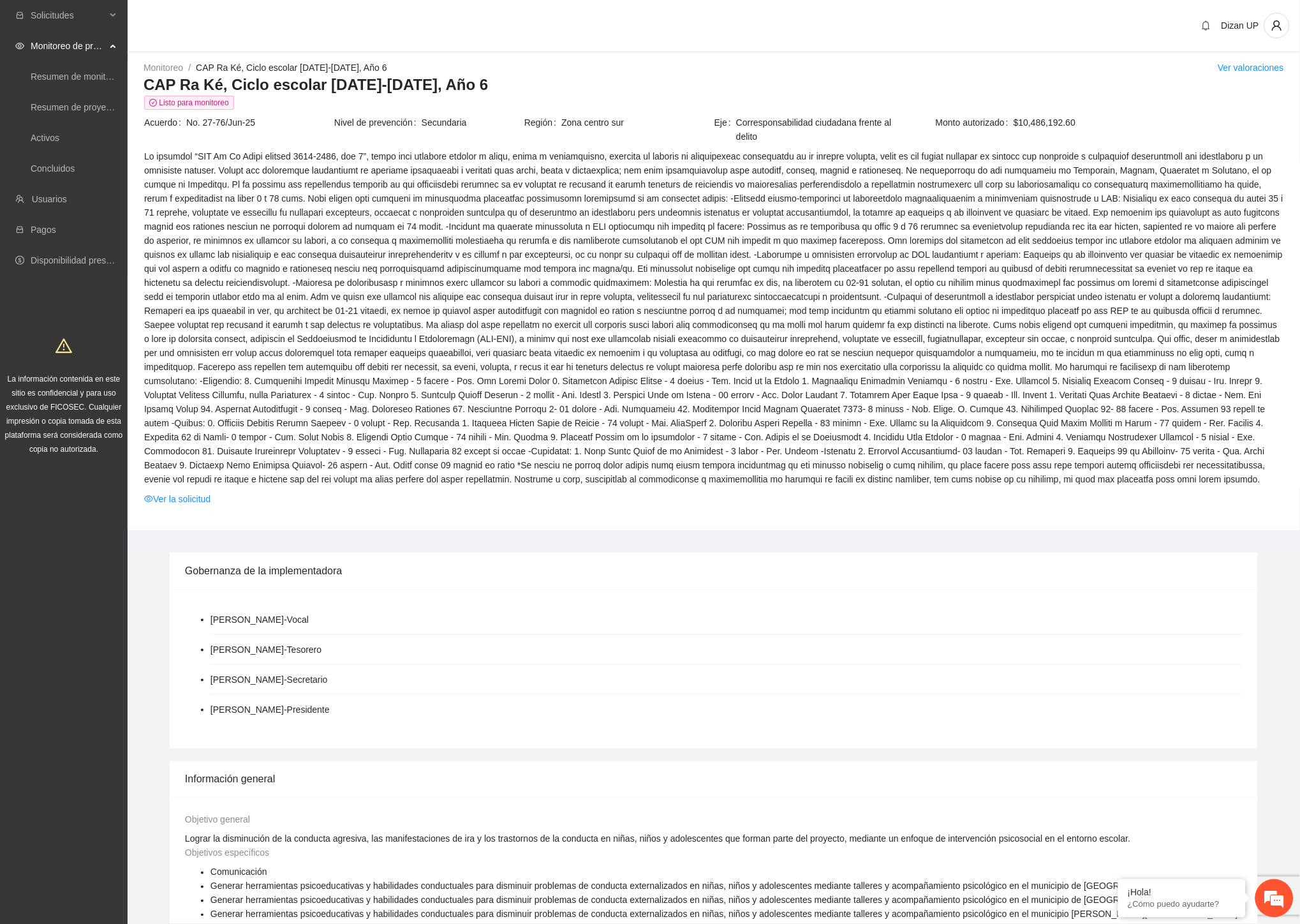
click at [310, 278] on span at bounding box center [714, 318] width 1139 height 337
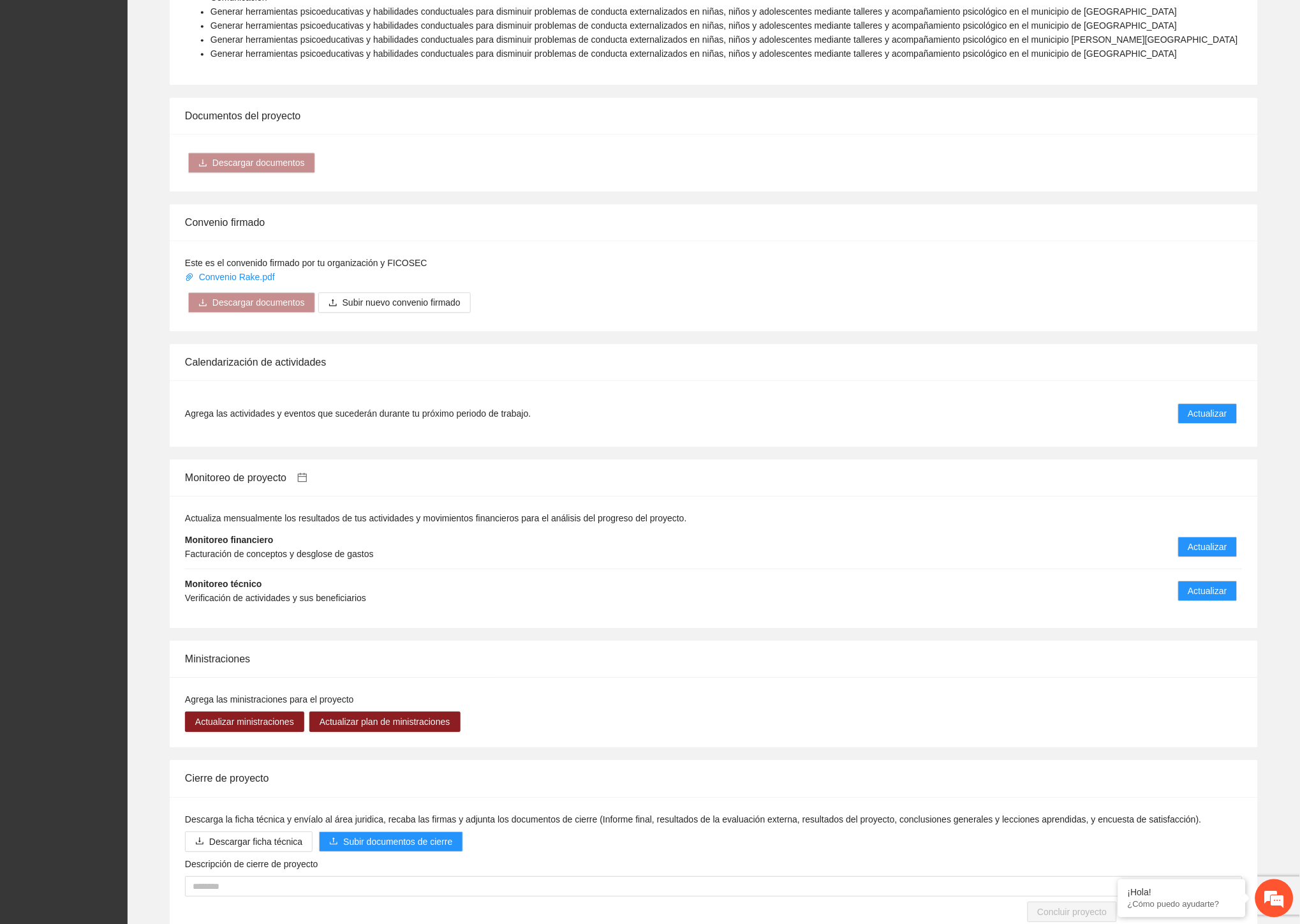
scroll to position [935, 0]
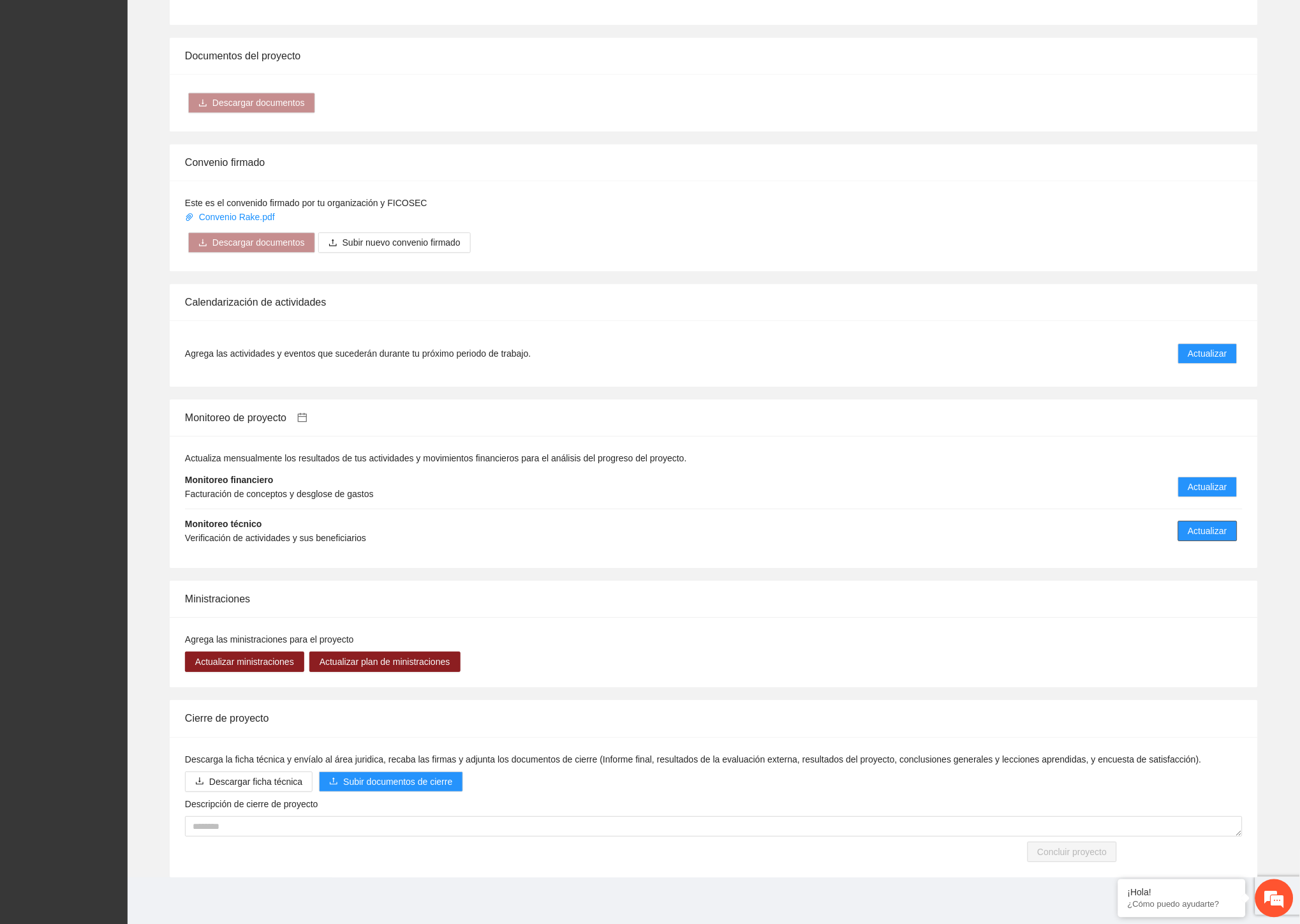
click at [1194, 525] on span "Actualizar" at bounding box center [1208, 531] width 39 height 14
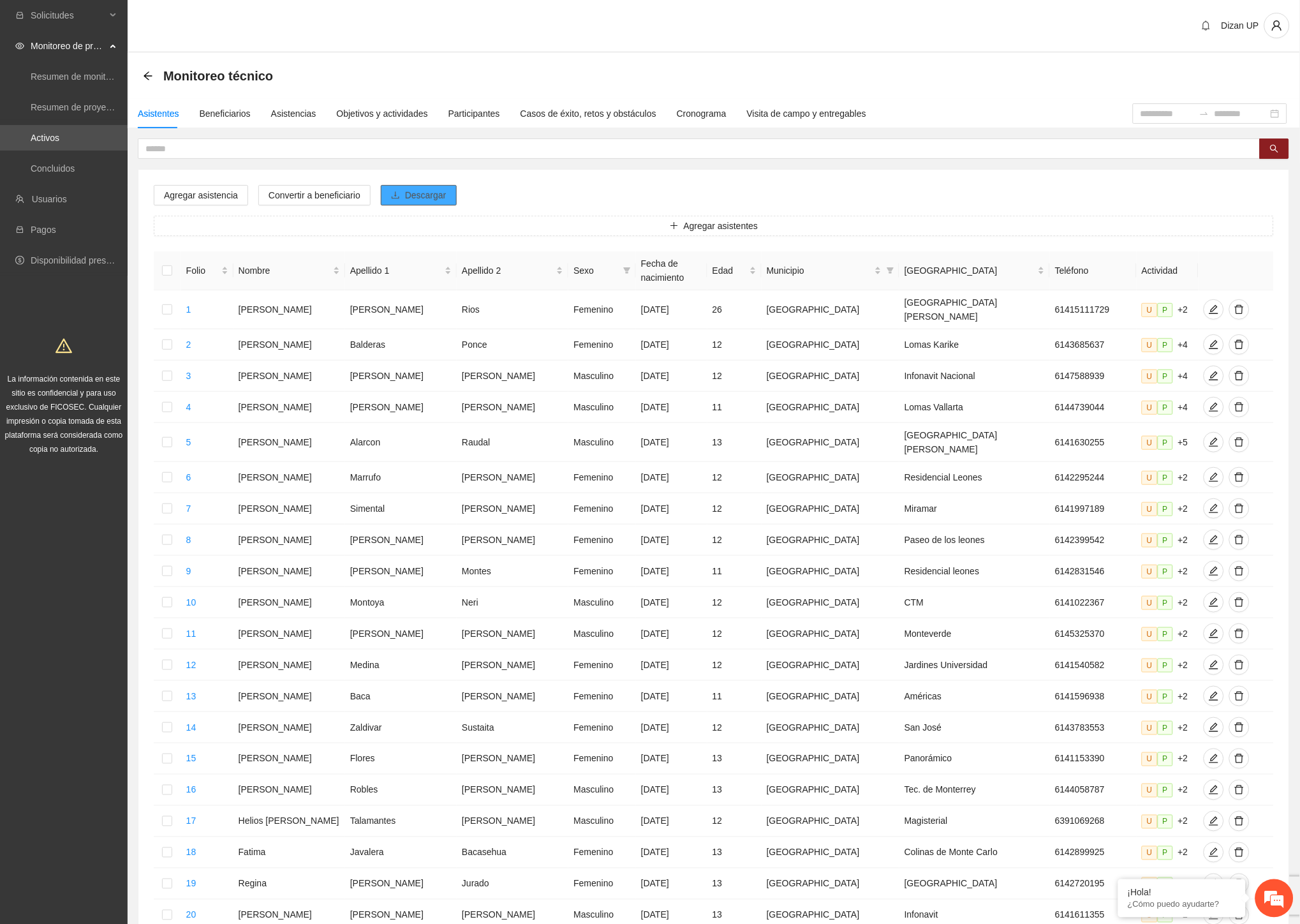
click at [414, 194] on span "Descargar" at bounding box center [425, 195] width 41 height 14
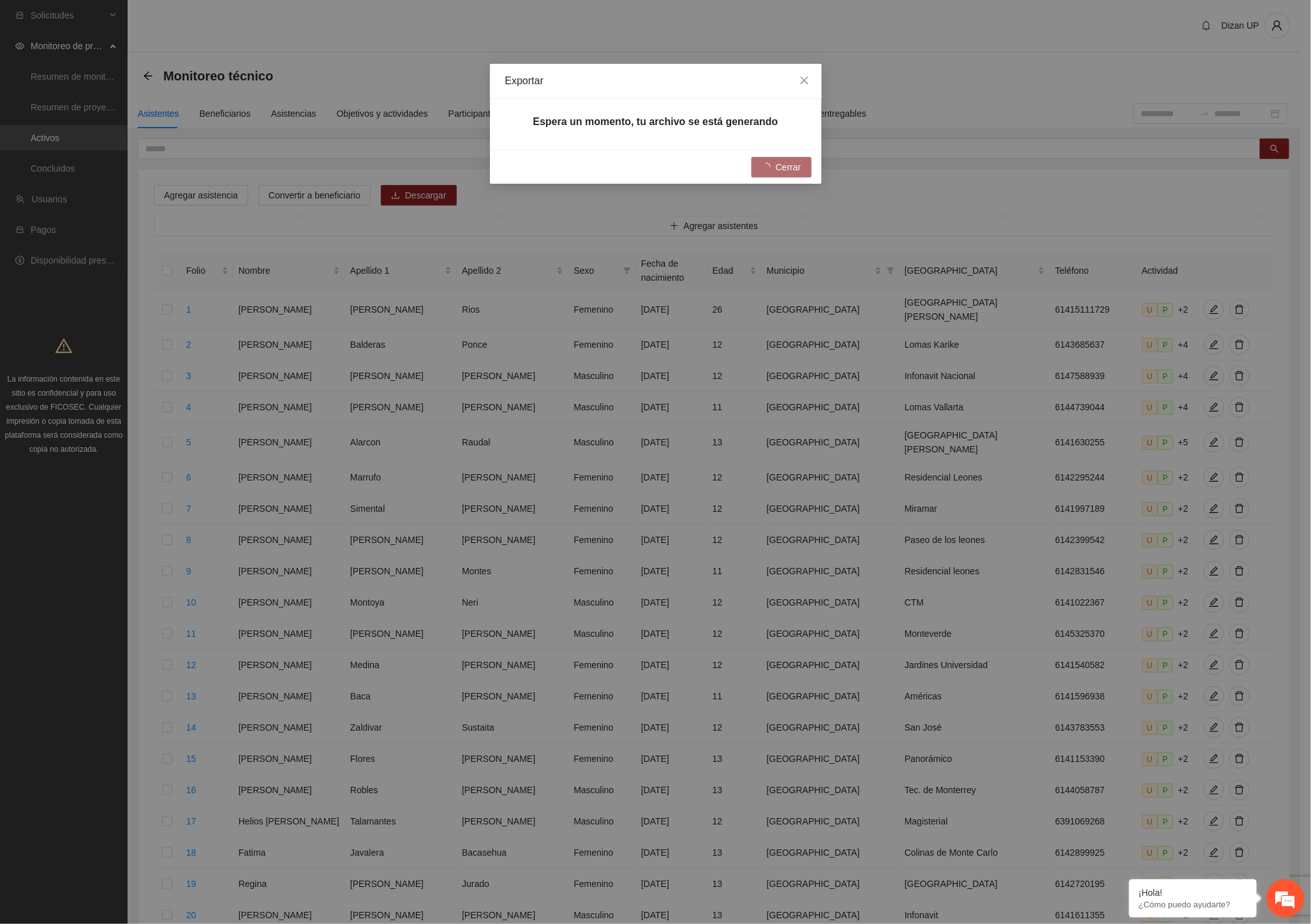
drag, startPoint x: 672, startPoint y: 85, endPoint x: 564, endPoint y: 94, distance: 108.4
click at [564, 94] on div "Exportar" at bounding box center [656, 81] width 332 height 35
click at [659, 145] on link "Descárgalo aquí" at bounding box center [656, 146] width 74 height 10
click at [20, 460] on div "Exportar Tu archivo se generó correctamente Descárgalo aquí Cerrar" at bounding box center [656, 462] width 1311 height 924
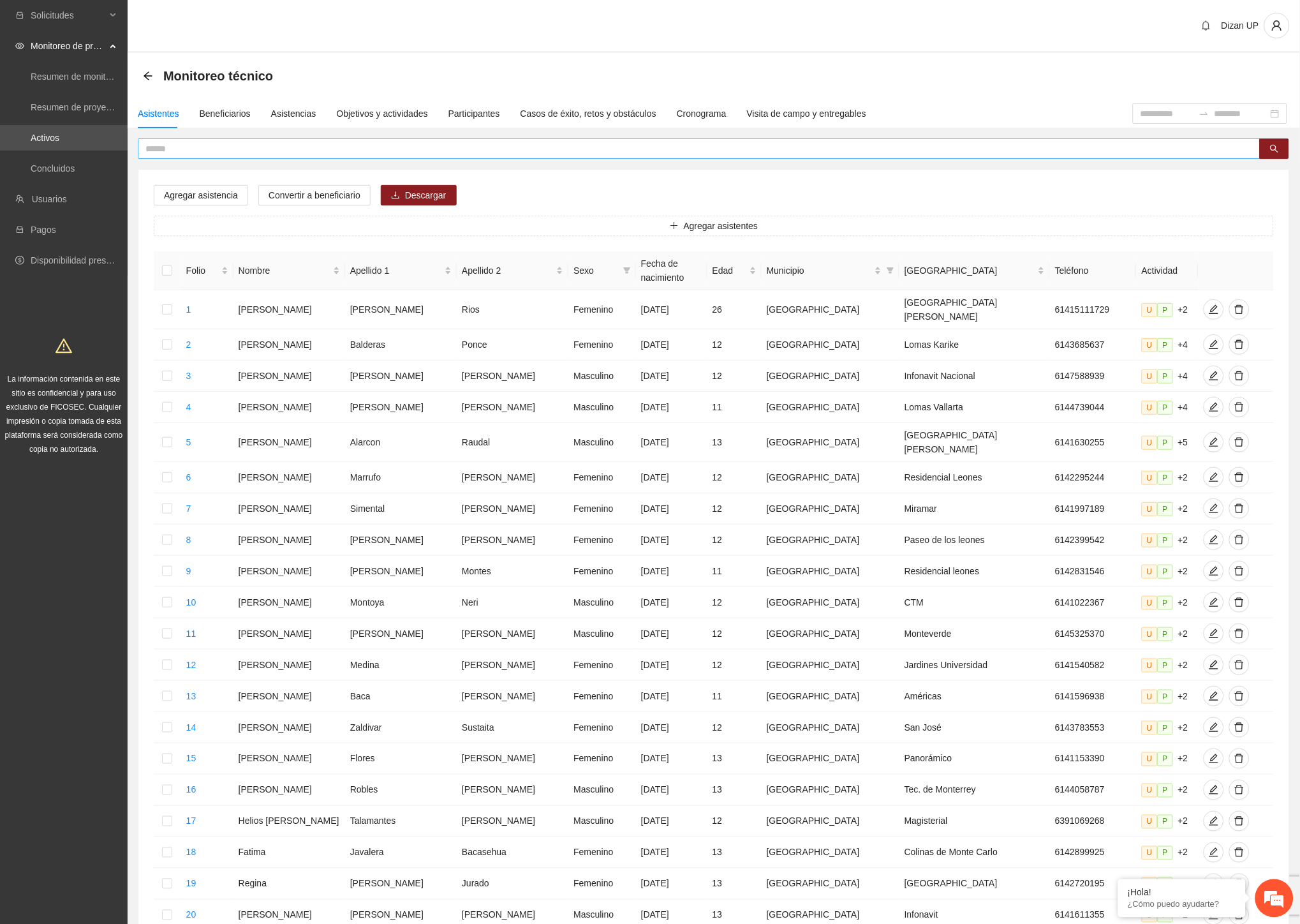
click at [281, 152] on input "text" at bounding box center [694, 148] width 1097 height 14
type input "******"
